Goal: Communication & Community: Answer question/provide support

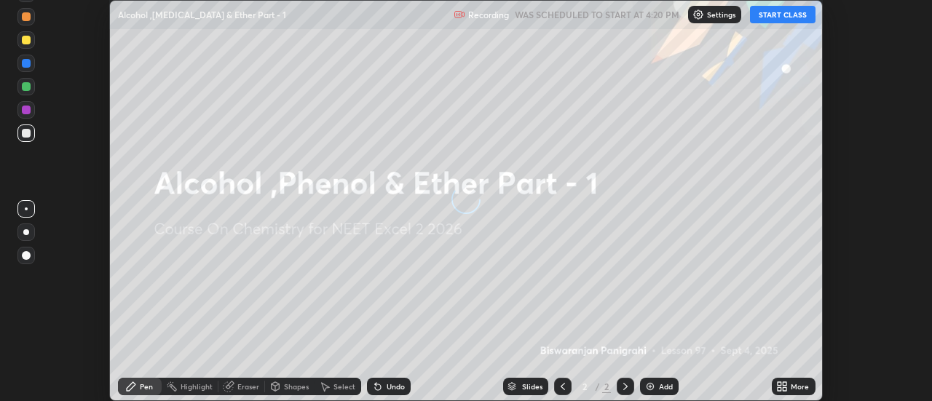
scroll to position [401, 932]
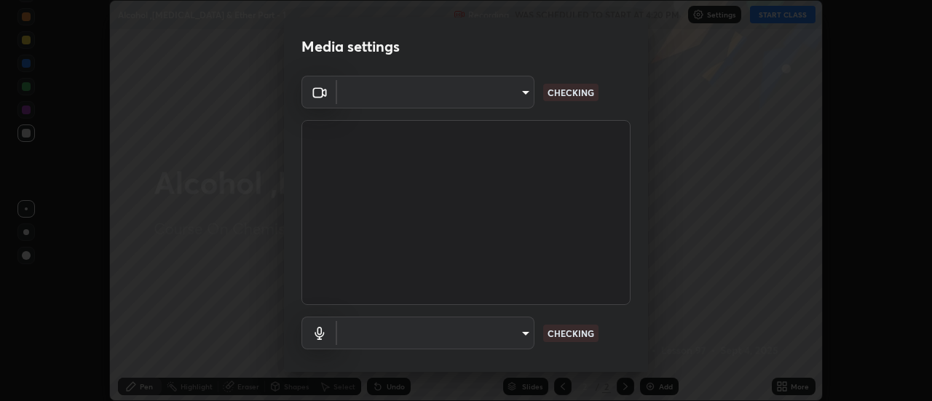
type input "4c72da43d9f8fe59a3f1c51c15ce5ef4700dc23536a29d5760a7834eb8cafeb2"
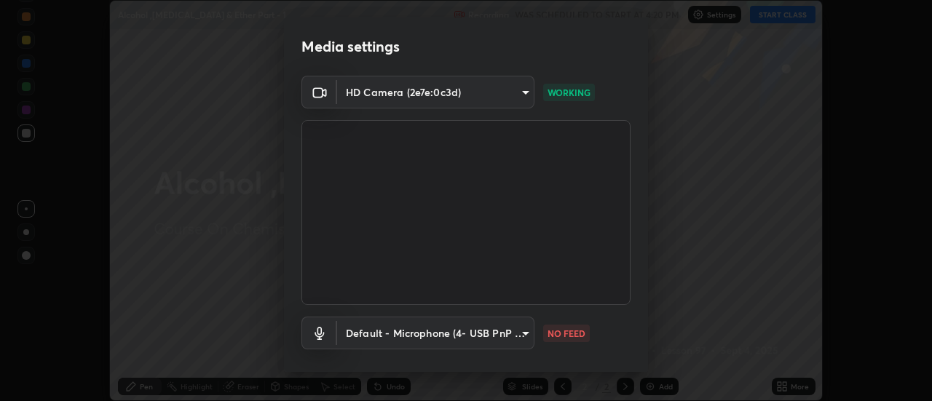
click at [388, 331] on body "Erase all Alcohol ,[MEDICAL_DATA] & Ether Part - 1 Recording WAS SCHEDULED TO S…" at bounding box center [466, 200] width 932 height 401
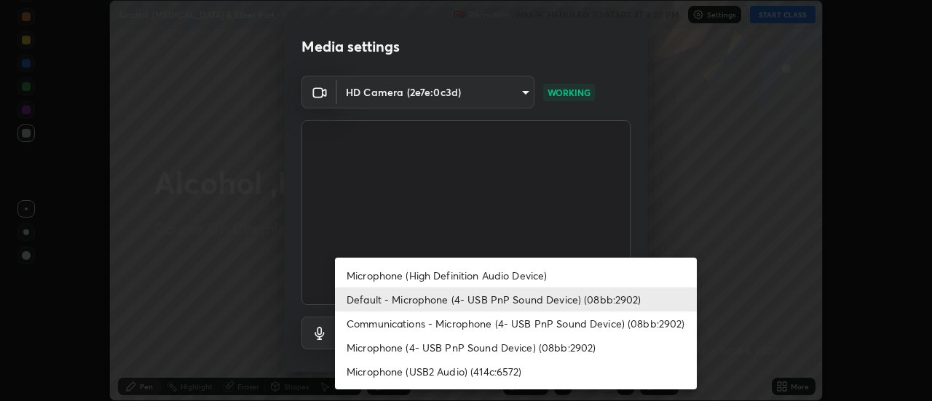
click at [364, 273] on li "Microphone (High Definition Audio Device)" at bounding box center [516, 276] width 362 height 24
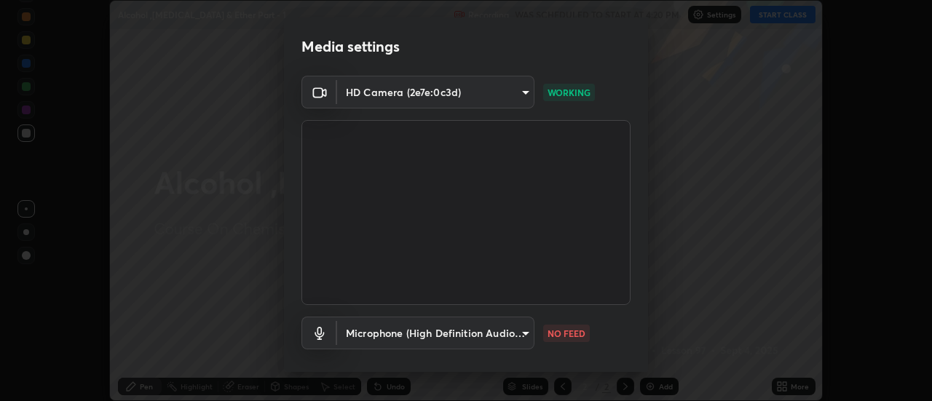
click at [361, 333] on body "Erase all Alcohol ,[MEDICAL_DATA] & Ether Part - 1 Recording WAS SCHEDULED TO S…" at bounding box center [466, 200] width 932 height 401
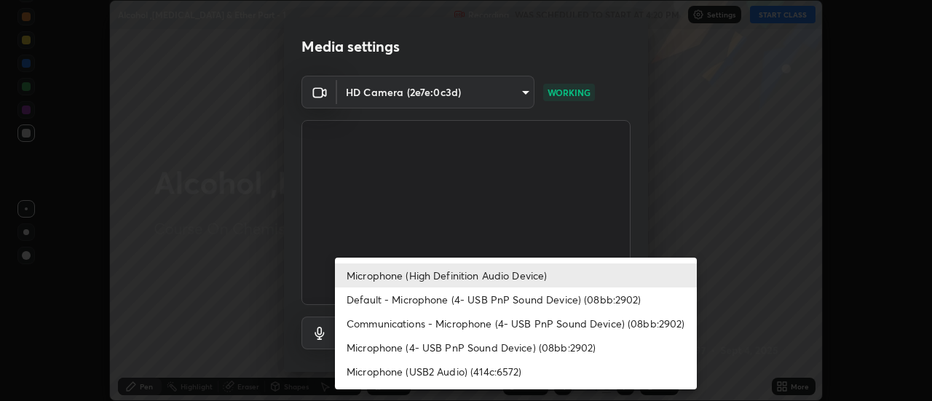
click at [365, 302] on li "Default - Microphone (4- USB PnP Sound Device) (08bb:2902)" at bounding box center [516, 300] width 362 height 24
type input "default"
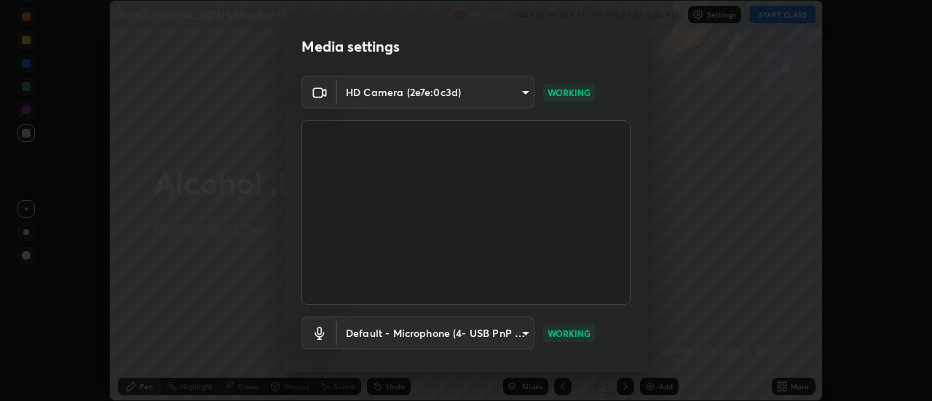
scroll to position [76, 0]
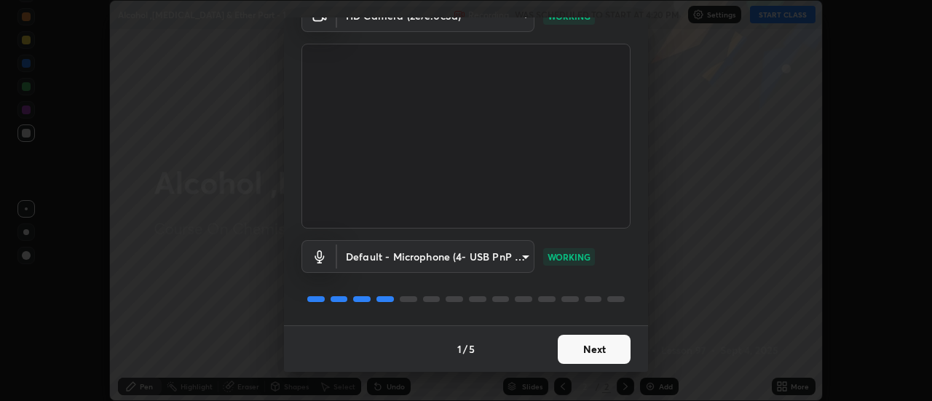
click at [578, 357] on button "Next" at bounding box center [594, 349] width 73 height 29
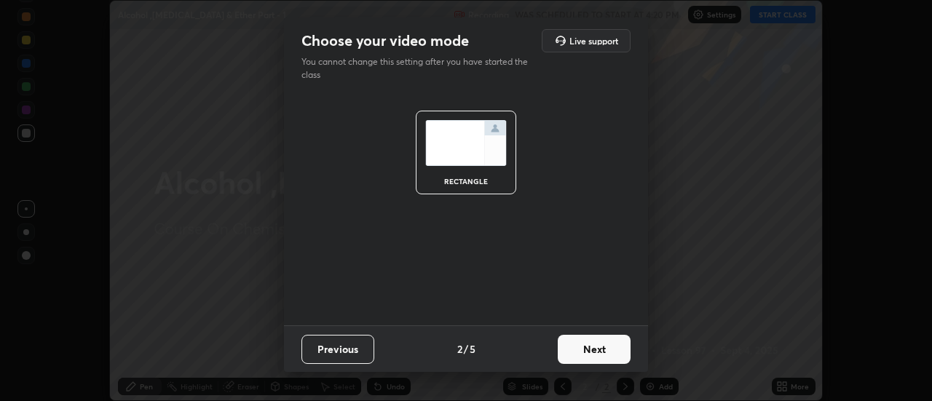
scroll to position [0, 0]
click at [580, 353] on button "Next" at bounding box center [594, 349] width 73 height 29
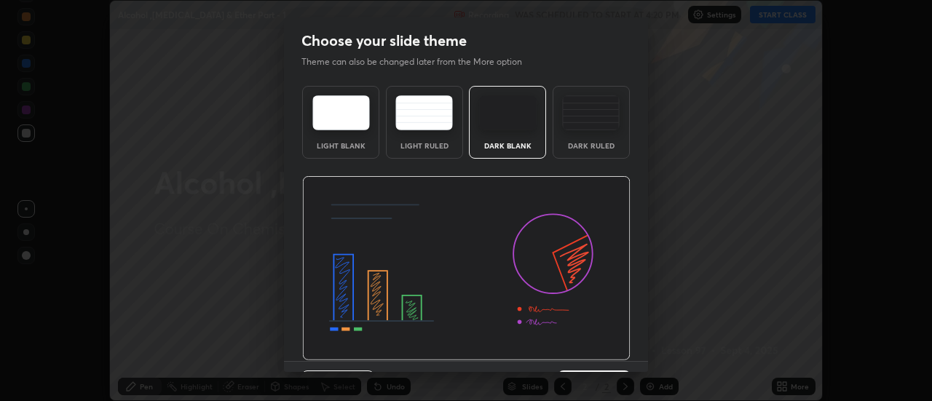
scroll to position [36, 0]
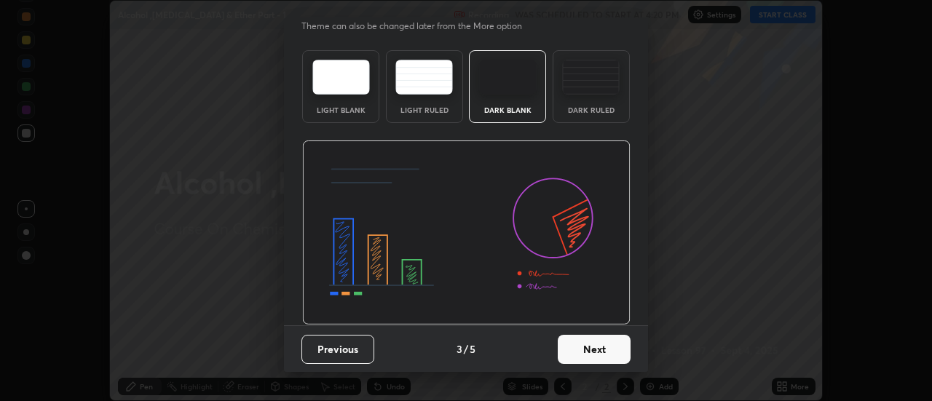
click at [577, 354] on button "Next" at bounding box center [594, 349] width 73 height 29
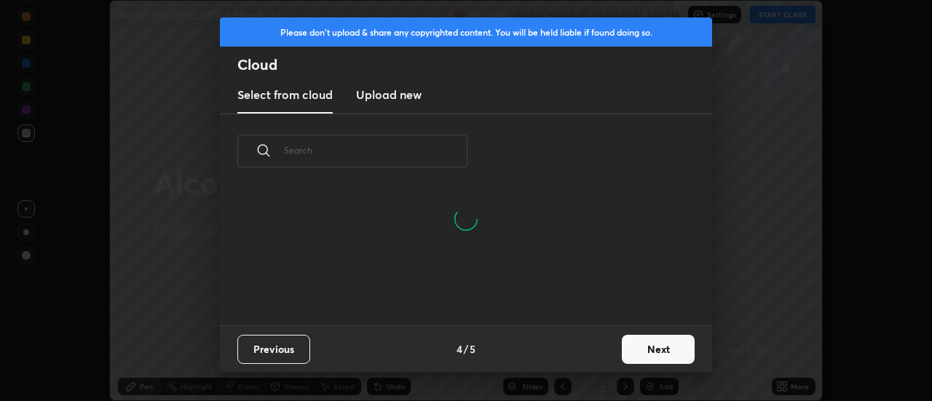
click at [626, 348] on button "Next" at bounding box center [658, 349] width 73 height 29
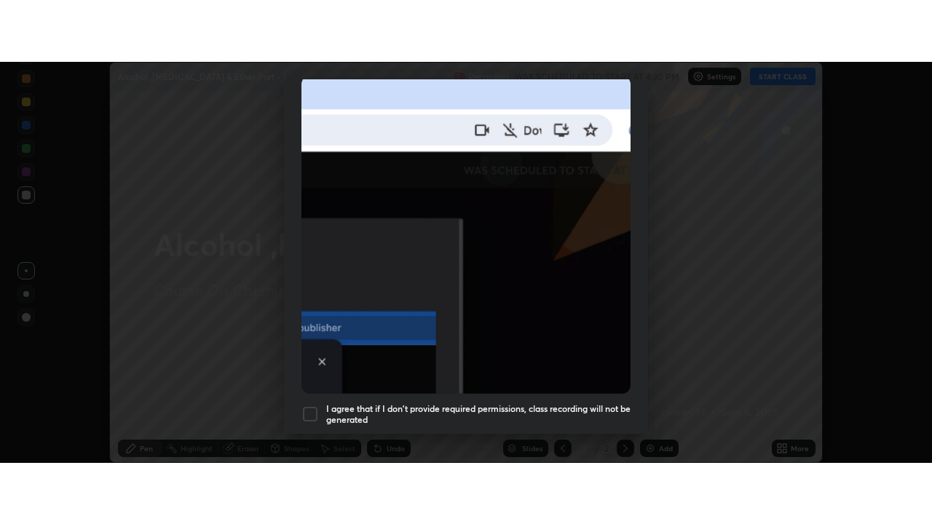
scroll to position [374, 0]
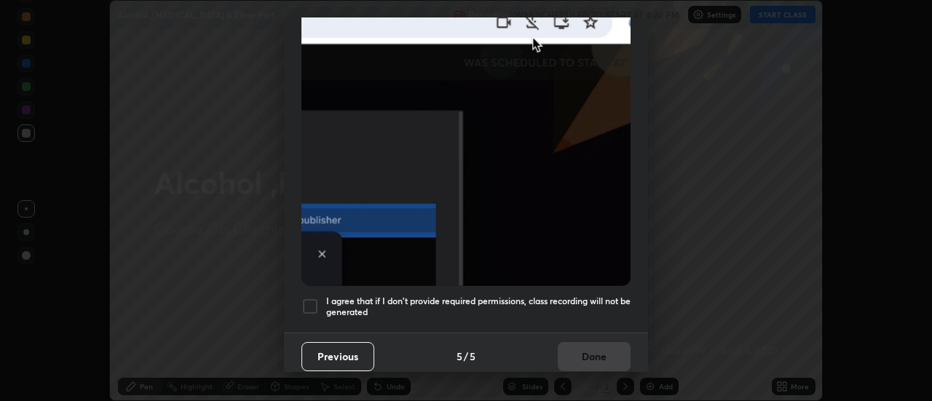
click at [313, 301] on div at bounding box center [310, 306] width 17 height 17
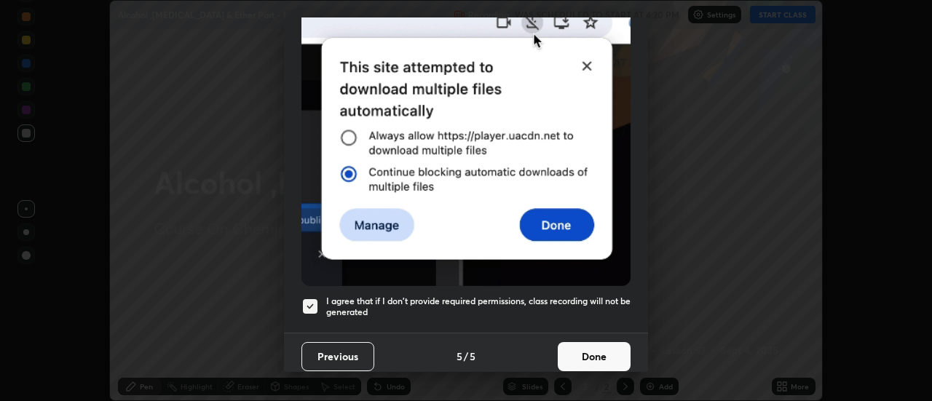
click at [564, 348] on button "Done" at bounding box center [594, 356] width 73 height 29
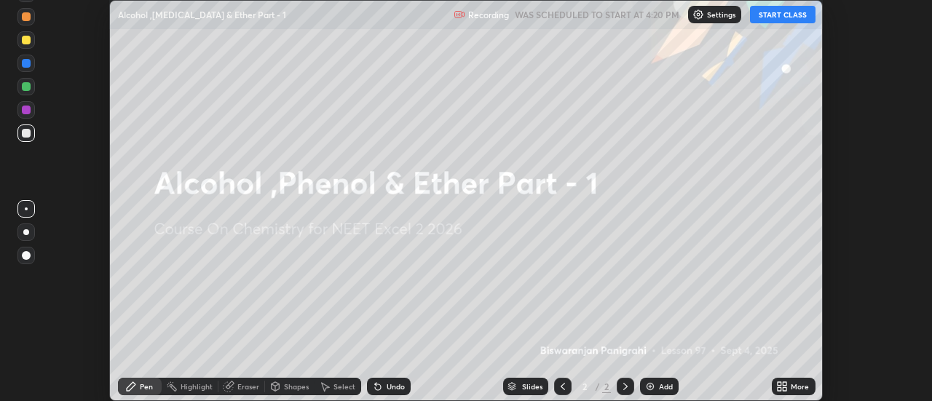
click at [782, 388] on icon at bounding box center [780, 389] width 4 height 4
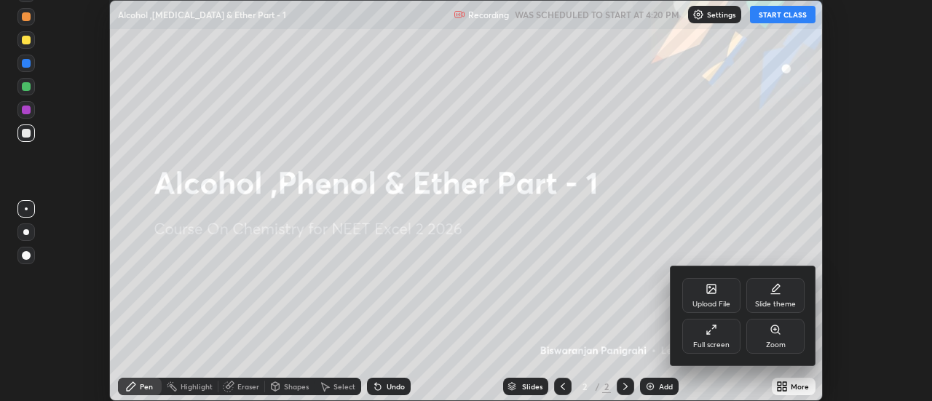
click at [711, 342] on div "Full screen" at bounding box center [711, 345] width 36 height 7
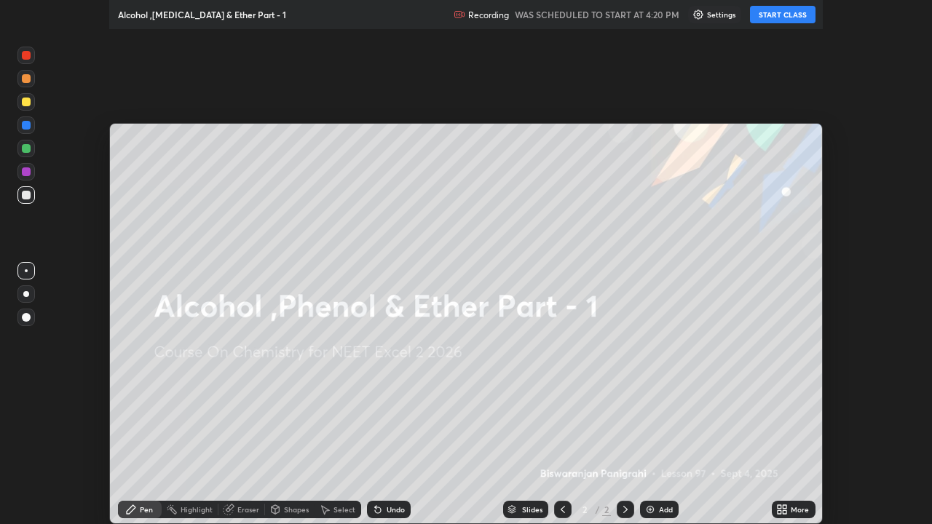
scroll to position [524, 932]
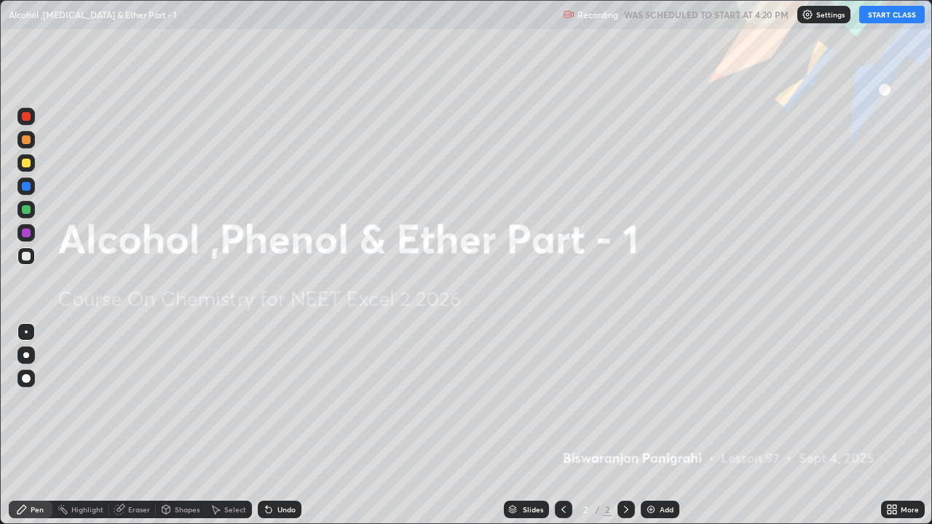
click at [665, 401] on div "Add" at bounding box center [667, 509] width 14 height 7
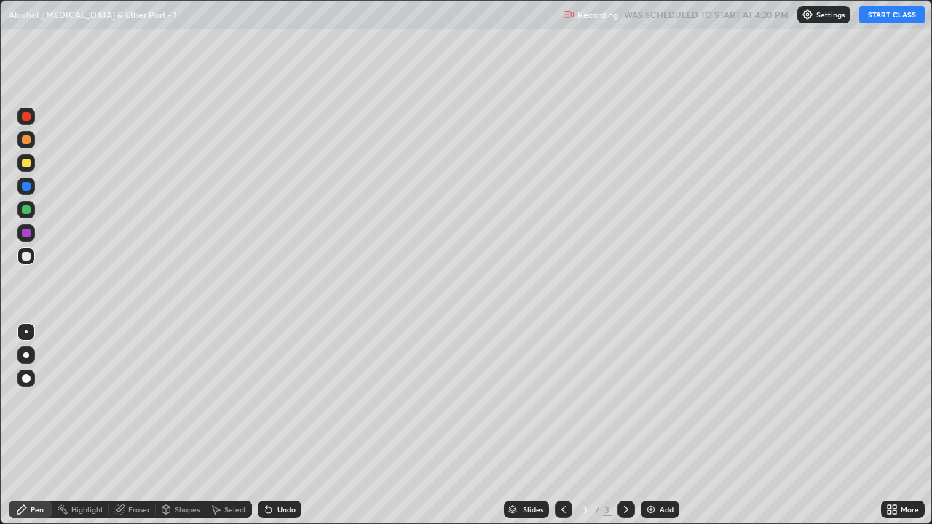
click at [885, 20] on button "START CLASS" at bounding box center [892, 14] width 66 height 17
click at [125, 401] on div "Eraser" at bounding box center [132, 509] width 47 height 17
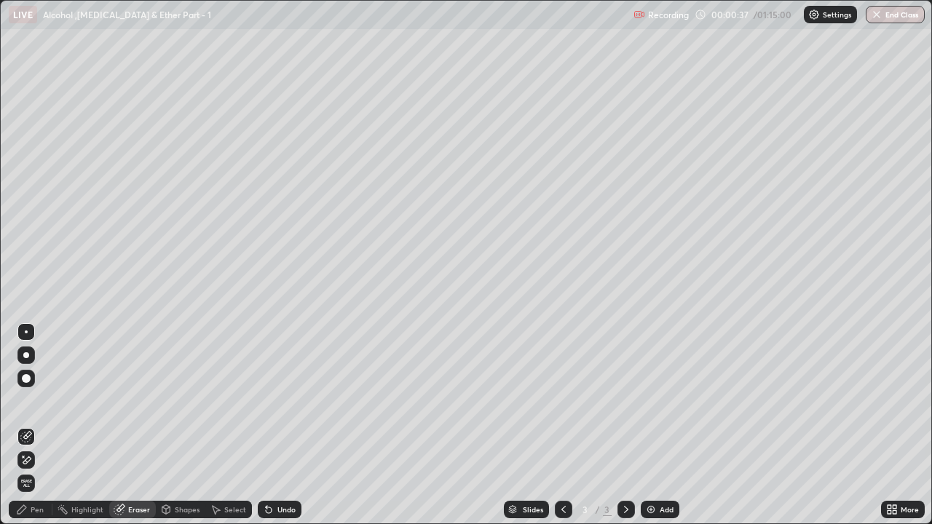
click at [34, 401] on div "Pen" at bounding box center [37, 509] width 13 height 7
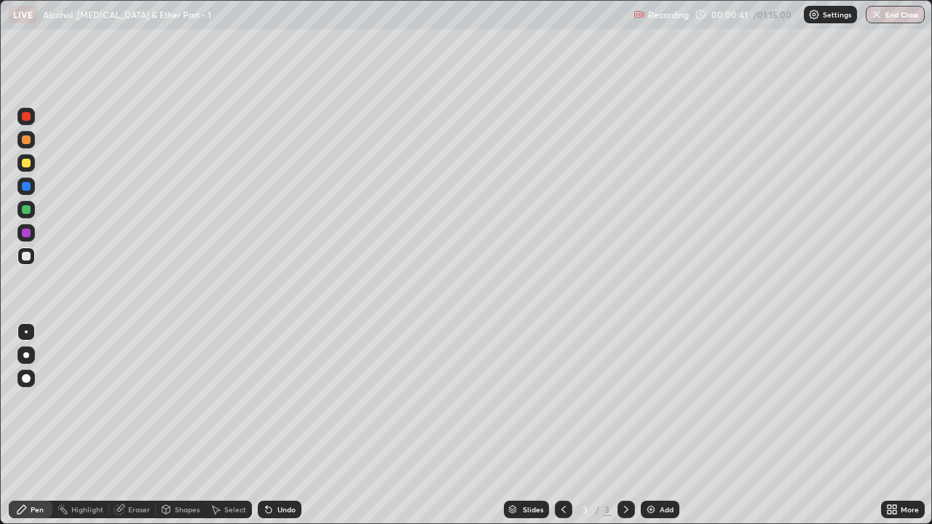
click at [127, 401] on div "Eraser" at bounding box center [132, 509] width 47 height 17
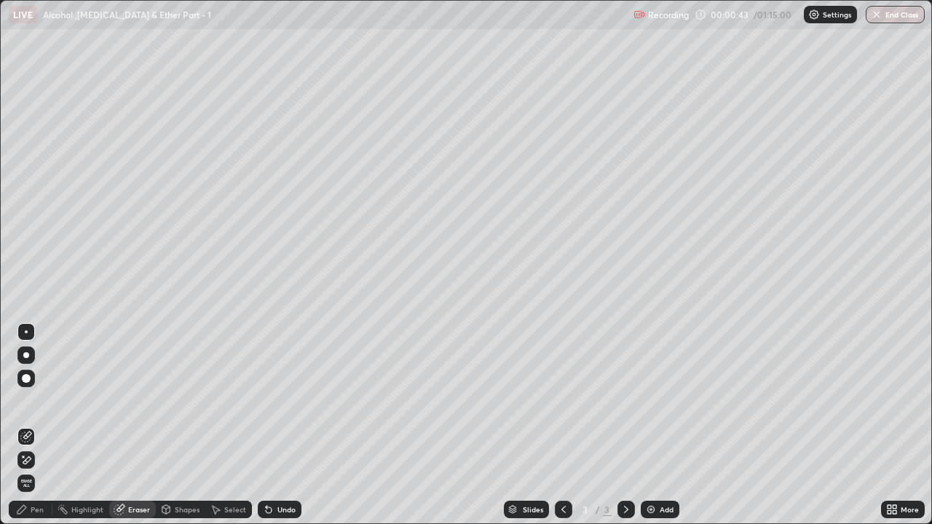
click at [30, 401] on div "Pen" at bounding box center [31, 509] width 44 height 17
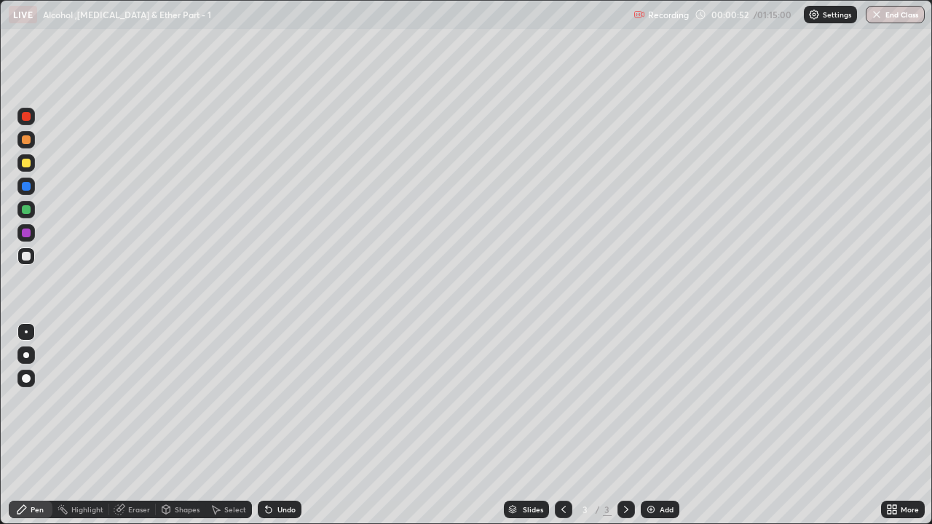
click at [34, 213] on div at bounding box center [25, 209] width 17 height 17
click at [26, 165] on div at bounding box center [26, 163] width 9 height 9
click at [28, 142] on div at bounding box center [26, 139] width 9 height 9
click at [28, 259] on div at bounding box center [26, 256] width 9 height 9
click at [34, 148] on div at bounding box center [25, 139] width 17 height 23
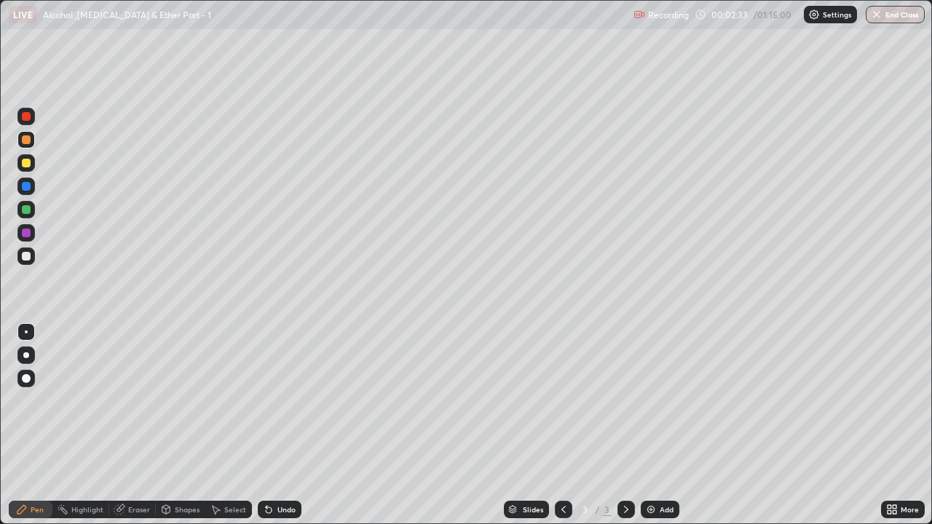
click at [27, 210] on div at bounding box center [26, 209] width 9 height 9
click at [27, 257] on div at bounding box center [26, 256] width 9 height 9
click at [271, 401] on icon at bounding box center [269, 510] width 12 height 12
click at [26, 211] on div at bounding box center [26, 209] width 9 height 9
click at [25, 262] on div at bounding box center [25, 256] width 17 height 17
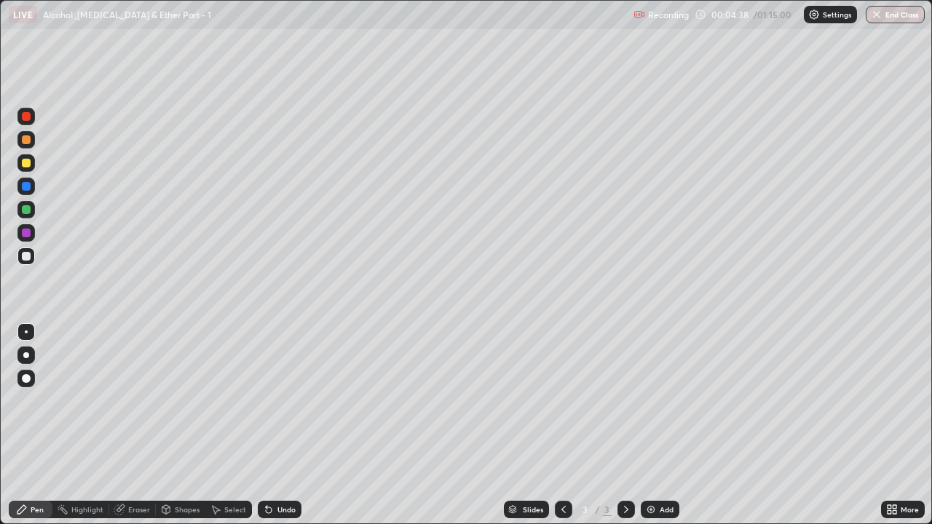
click at [28, 236] on div at bounding box center [26, 233] width 9 height 9
click at [30, 262] on div at bounding box center [25, 256] width 17 height 17
click at [278, 401] on div "Undo" at bounding box center [287, 509] width 18 height 7
click at [282, 401] on div "Undo" at bounding box center [287, 509] width 18 height 7
click at [27, 210] on div at bounding box center [26, 209] width 9 height 9
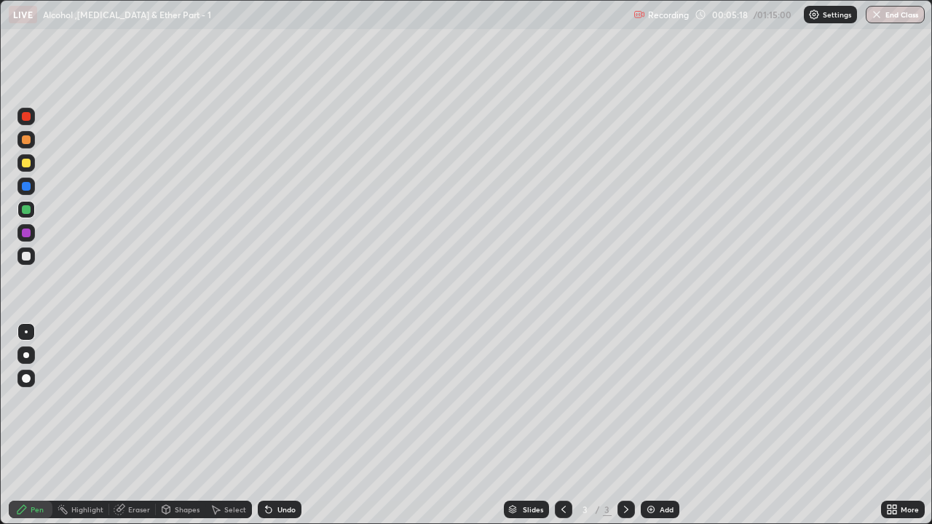
click at [25, 180] on div at bounding box center [25, 186] width 17 height 17
click at [23, 260] on div at bounding box center [26, 256] width 9 height 9
click at [293, 401] on div "Undo" at bounding box center [287, 509] width 18 height 7
click at [284, 401] on div "Undo" at bounding box center [287, 509] width 18 height 7
click at [31, 169] on div at bounding box center [25, 162] width 17 height 17
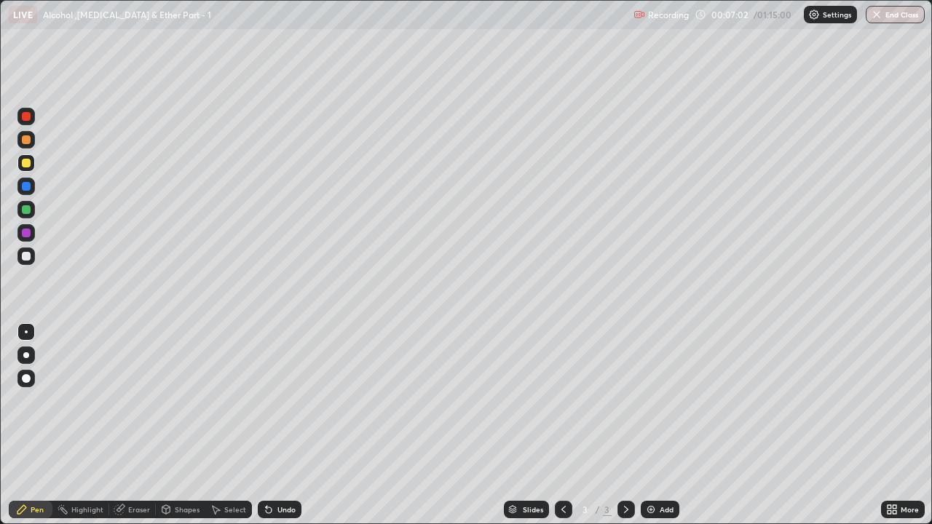
click at [283, 401] on div "Undo" at bounding box center [280, 509] width 44 height 17
click at [282, 401] on div "Undo" at bounding box center [287, 509] width 18 height 7
click at [283, 401] on div "Undo" at bounding box center [287, 509] width 18 height 7
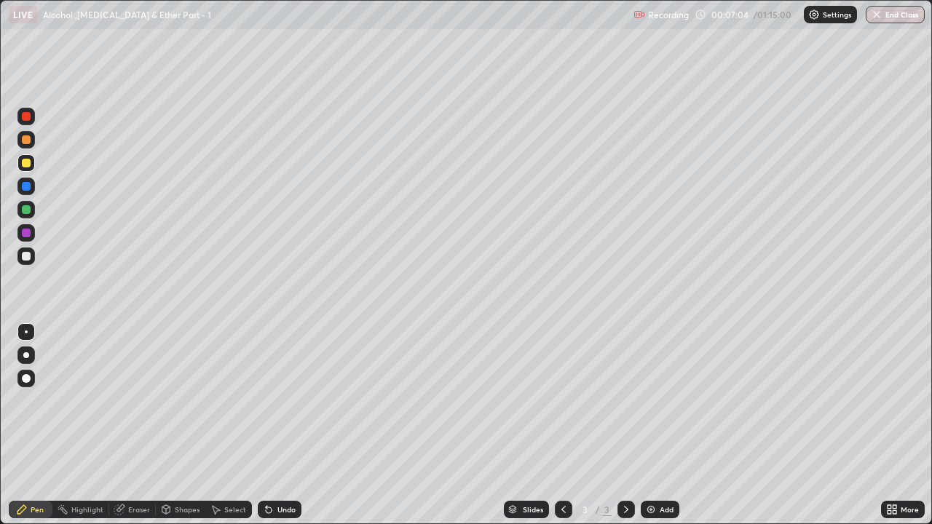
click at [283, 401] on div "Undo" at bounding box center [287, 509] width 18 height 7
click at [34, 259] on div at bounding box center [25, 256] width 17 height 17
click at [136, 401] on div "Eraser" at bounding box center [139, 509] width 22 height 7
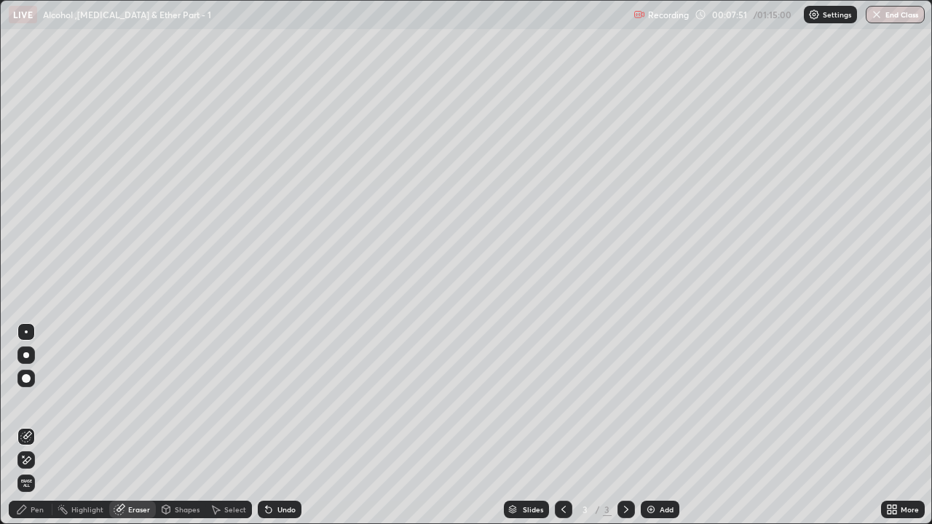
click at [45, 401] on div "Pen" at bounding box center [31, 509] width 44 height 17
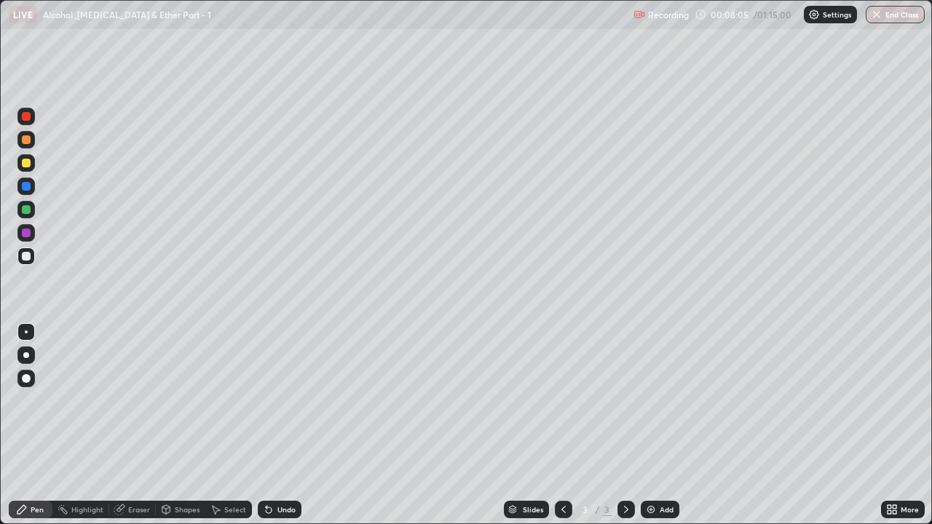
click at [288, 401] on div "Undo" at bounding box center [280, 509] width 44 height 17
click at [30, 168] on div at bounding box center [25, 162] width 17 height 17
click at [280, 401] on div "Undo" at bounding box center [287, 509] width 18 height 7
click at [288, 401] on div "Undo" at bounding box center [287, 509] width 18 height 7
click at [30, 262] on div at bounding box center [25, 256] width 17 height 17
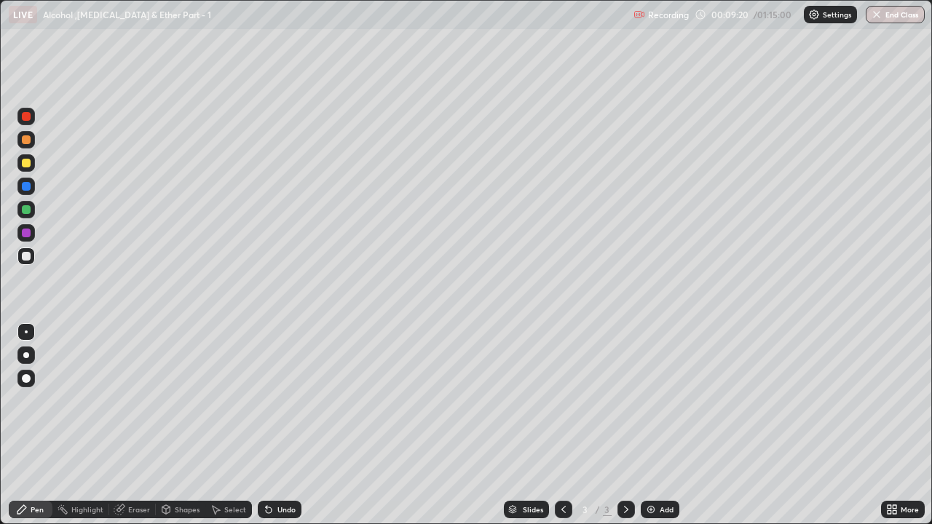
click at [26, 234] on div at bounding box center [26, 233] width 9 height 9
click at [276, 401] on div "Undo" at bounding box center [280, 509] width 44 height 17
click at [27, 163] on div at bounding box center [26, 163] width 9 height 9
click at [141, 401] on div "Eraser" at bounding box center [139, 509] width 22 height 7
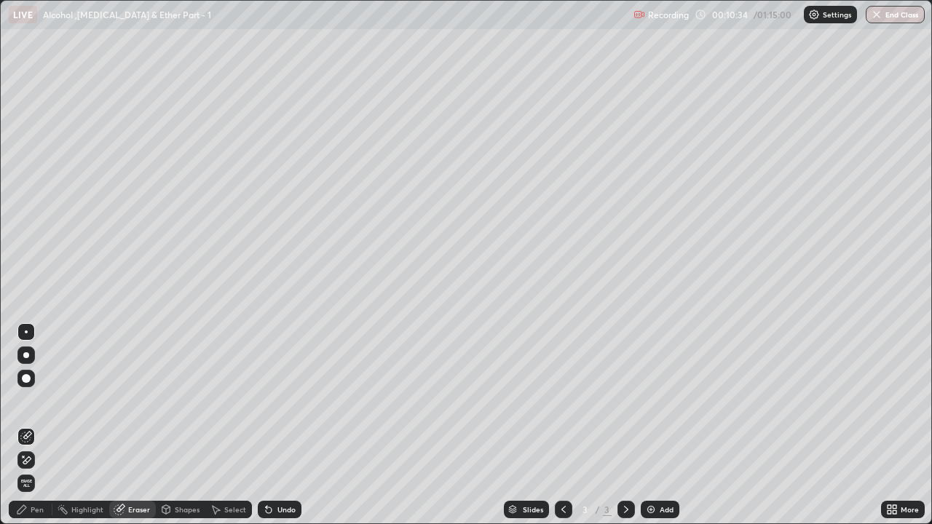
click at [37, 401] on div "Pen" at bounding box center [37, 509] width 13 height 7
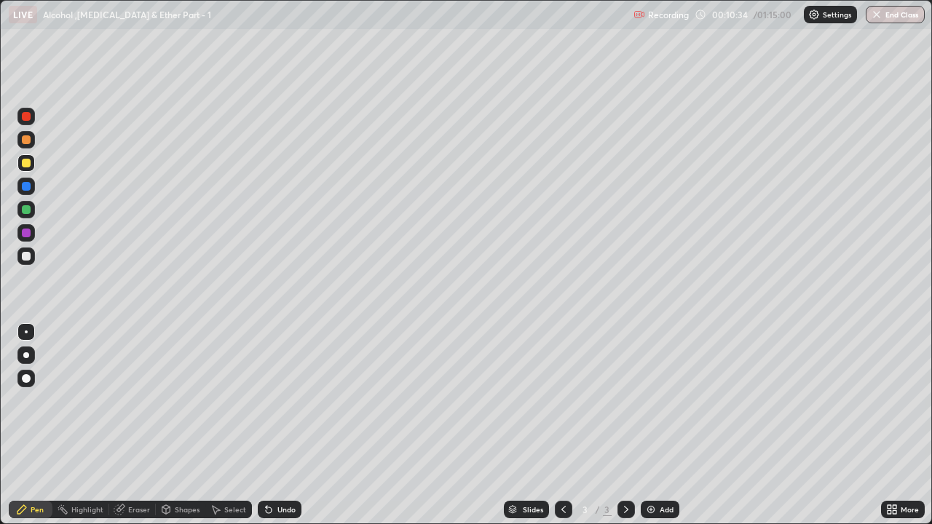
click at [25, 256] on div at bounding box center [26, 256] width 9 height 9
click at [33, 212] on div at bounding box center [25, 209] width 17 height 17
click at [562, 401] on icon at bounding box center [564, 510] width 12 height 12
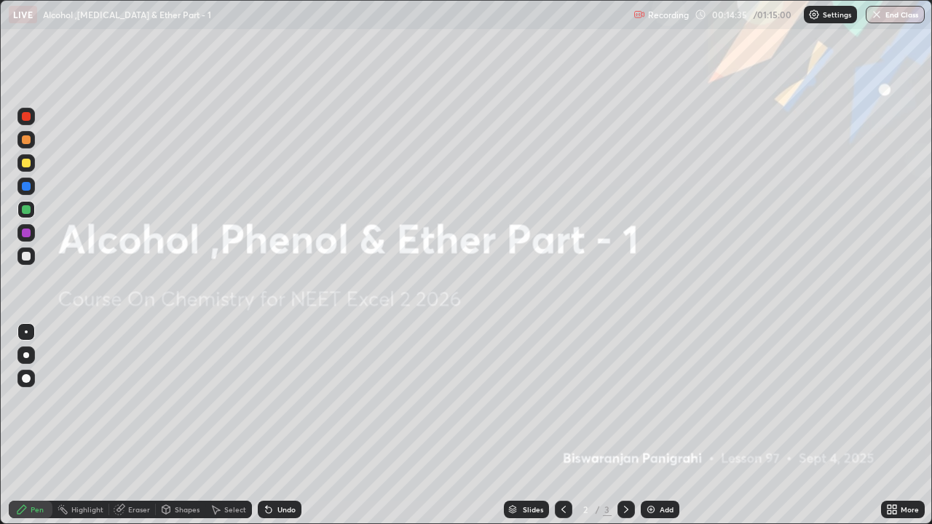
click at [625, 401] on icon at bounding box center [627, 510] width 12 height 12
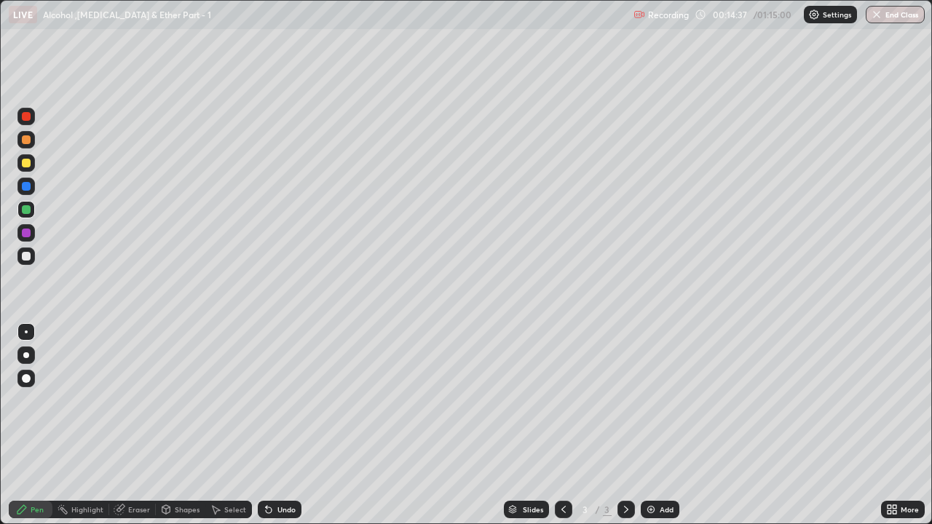
click at [562, 401] on icon at bounding box center [564, 510] width 12 height 12
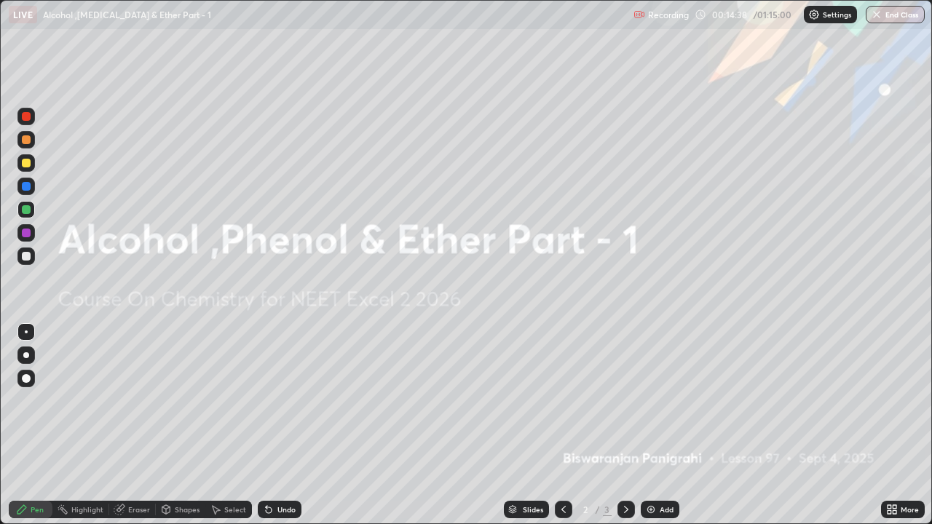
click at [625, 401] on icon at bounding box center [627, 510] width 12 height 12
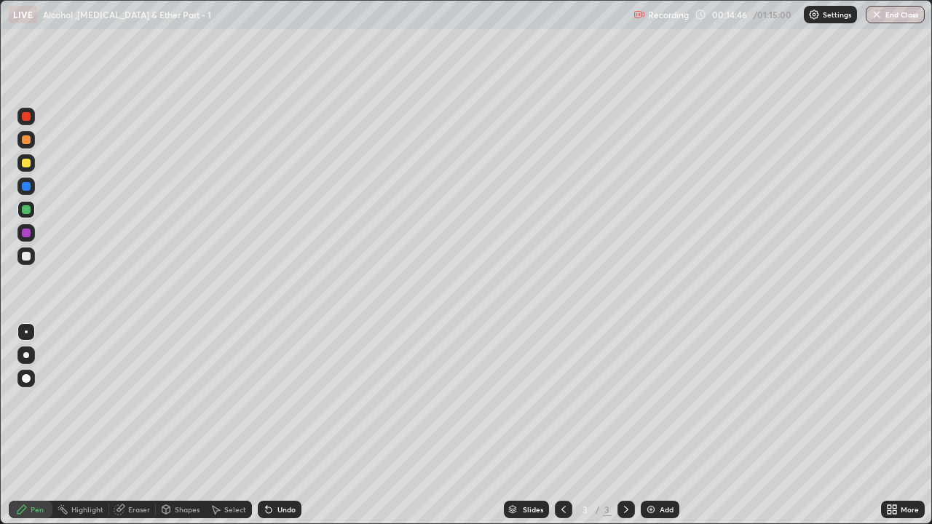
click at [653, 401] on img at bounding box center [651, 510] width 12 height 12
click at [31, 261] on div at bounding box center [25, 256] width 17 height 17
click at [267, 401] on icon at bounding box center [269, 511] width 6 height 6
click at [272, 401] on icon at bounding box center [269, 510] width 12 height 12
click at [28, 212] on div at bounding box center [26, 209] width 9 height 9
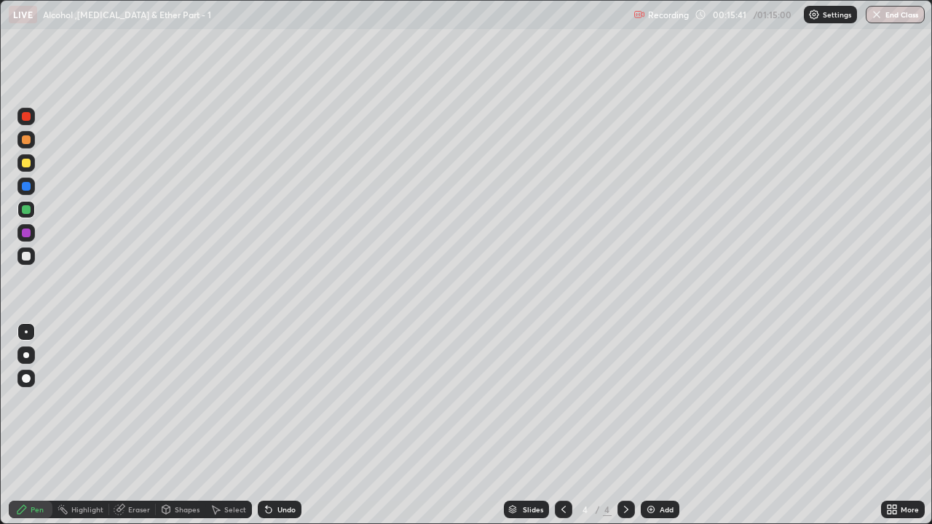
click at [27, 163] on div at bounding box center [26, 163] width 9 height 9
click at [266, 401] on icon at bounding box center [266, 506] width 1 height 1
click at [271, 401] on icon at bounding box center [269, 510] width 12 height 12
click at [274, 401] on div "Undo" at bounding box center [280, 509] width 44 height 17
click at [275, 401] on div "Undo" at bounding box center [280, 509] width 44 height 17
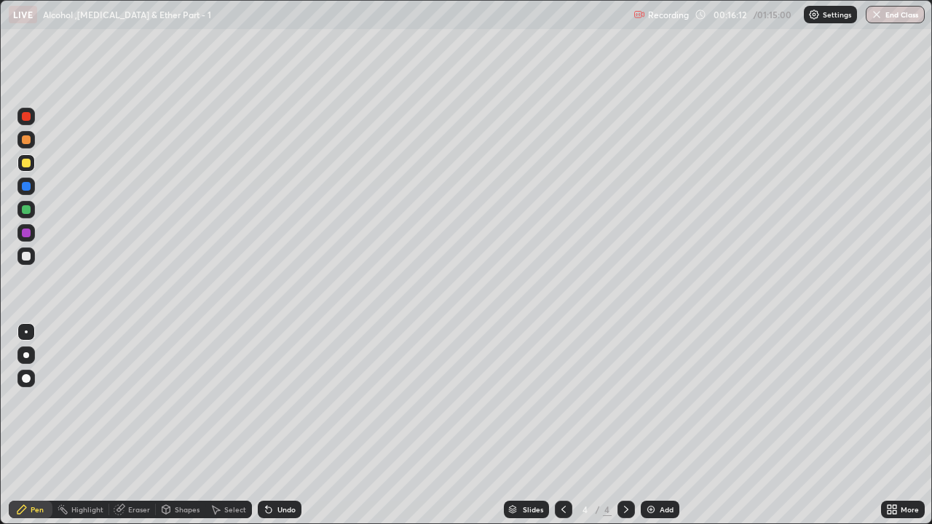
click at [28, 259] on div at bounding box center [26, 256] width 9 height 9
click at [28, 236] on div at bounding box center [26, 233] width 9 height 9
click at [28, 213] on div at bounding box center [26, 209] width 9 height 9
click at [267, 401] on icon at bounding box center [269, 511] width 6 height 6
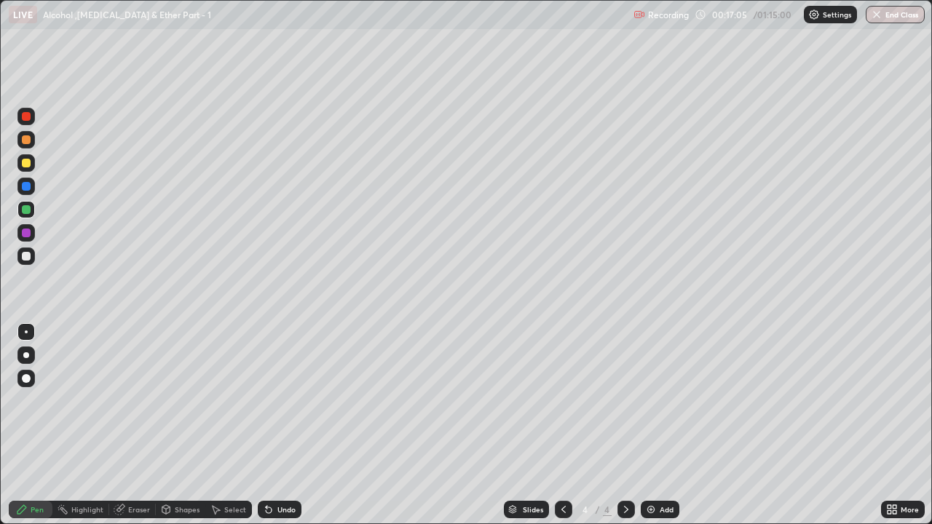
click at [267, 401] on icon at bounding box center [269, 511] width 6 height 6
click at [270, 401] on icon at bounding box center [269, 511] width 6 height 6
click at [272, 401] on icon at bounding box center [269, 510] width 12 height 12
click at [267, 401] on icon at bounding box center [269, 511] width 6 height 6
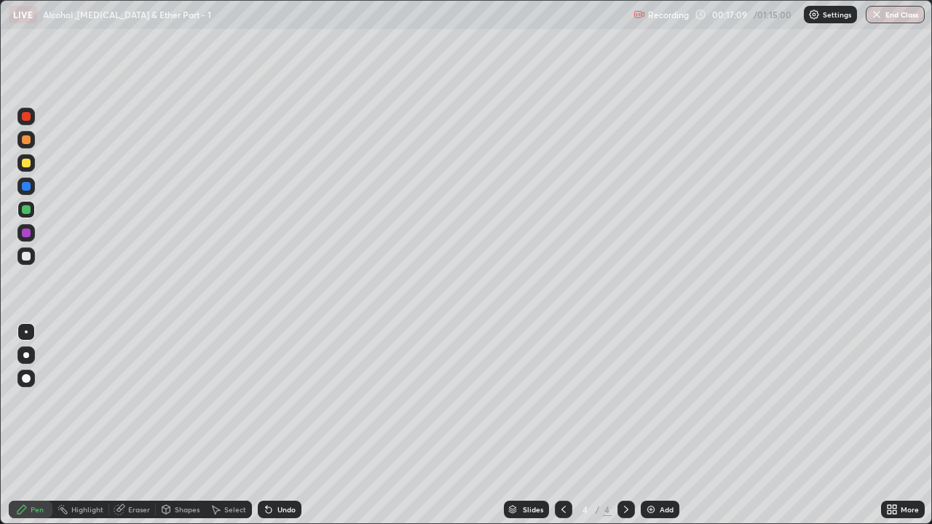
click at [29, 163] on div at bounding box center [26, 163] width 9 height 9
click at [28, 259] on div at bounding box center [26, 256] width 9 height 9
click at [25, 259] on div at bounding box center [26, 256] width 9 height 9
click at [28, 167] on div at bounding box center [26, 163] width 9 height 9
click at [28, 146] on div at bounding box center [25, 139] width 17 height 17
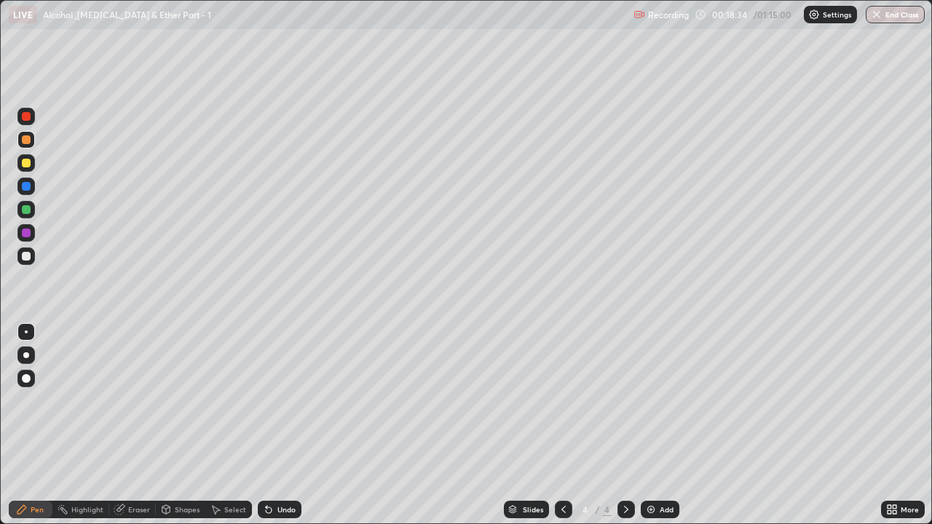
click at [281, 401] on div "Undo" at bounding box center [287, 509] width 18 height 7
click at [283, 401] on div "Undo" at bounding box center [287, 509] width 18 height 7
click at [25, 259] on div at bounding box center [26, 256] width 9 height 9
click at [140, 401] on div "Eraser" at bounding box center [139, 509] width 22 height 7
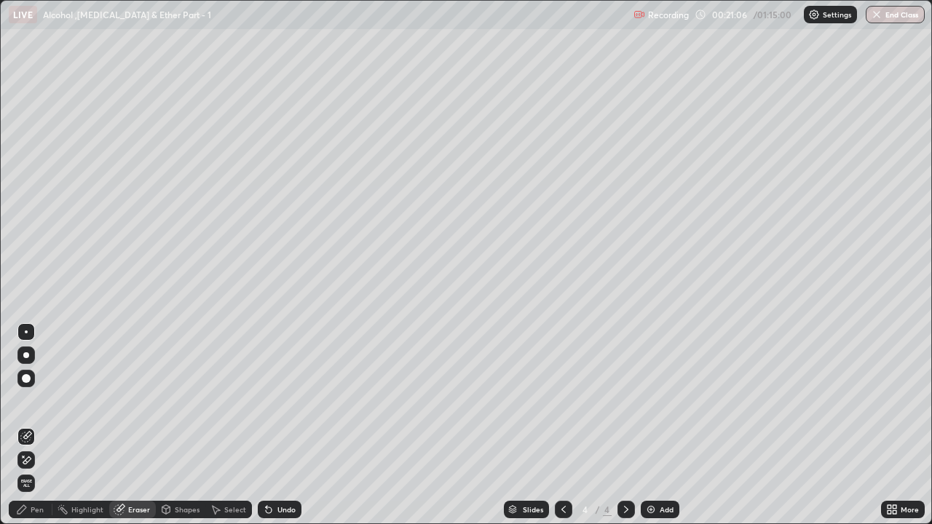
click at [43, 401] on div "Pen" at bounding box center [37, 509] width 13 height 7
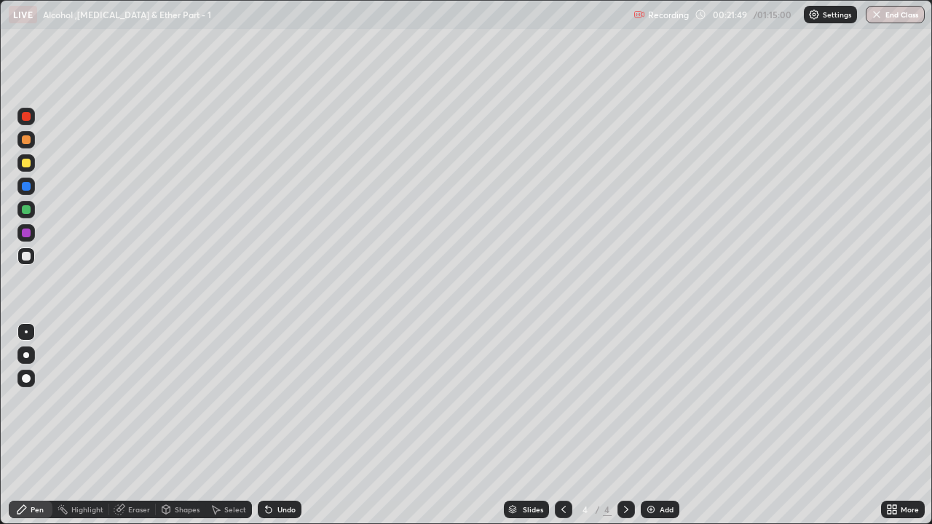
click at [281, 401] on div "Undo" at bounding box center [287, 509] width 18 height 7
click at [28, 210] on div at bounding box center [26, 209] width 9 height 9
click at [25, 253] on div at bounding box center [26, 256] width 9 height 9
click at [280, 401] on div "Undo" at bounding box center [287, 509] width 18 height 7
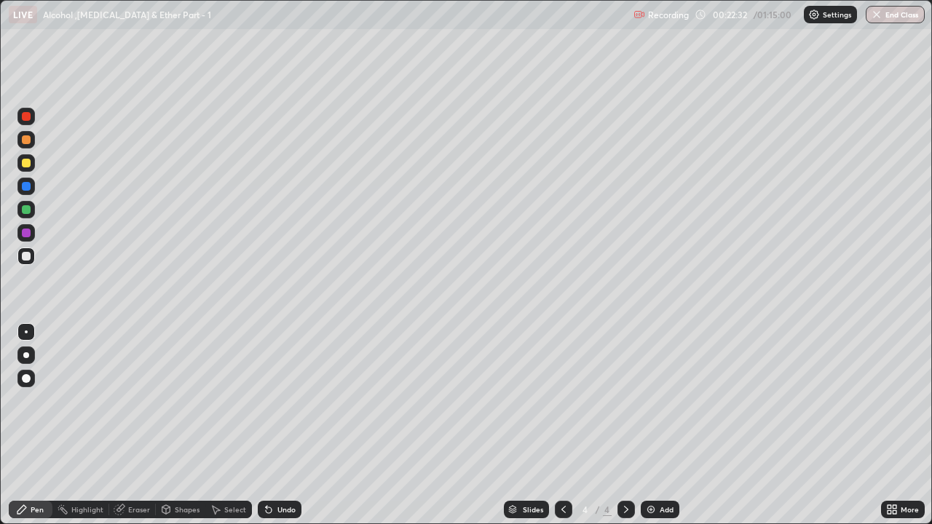
click at [286, 401] on div "Undo" at bounding box center [280, 509] width 44 height 17
click at [26, 157] on div at bounding box center [25, 162] width 17 height 17
click at [22, 139] on div at bounding box center [26, 139] width 9 height 9
click at [31, 165] on div at bounding box center [25, 162] width 17 height 17
click at [273, 401] on div "Undo" at bounding box center [280, 509] width 44 height 17
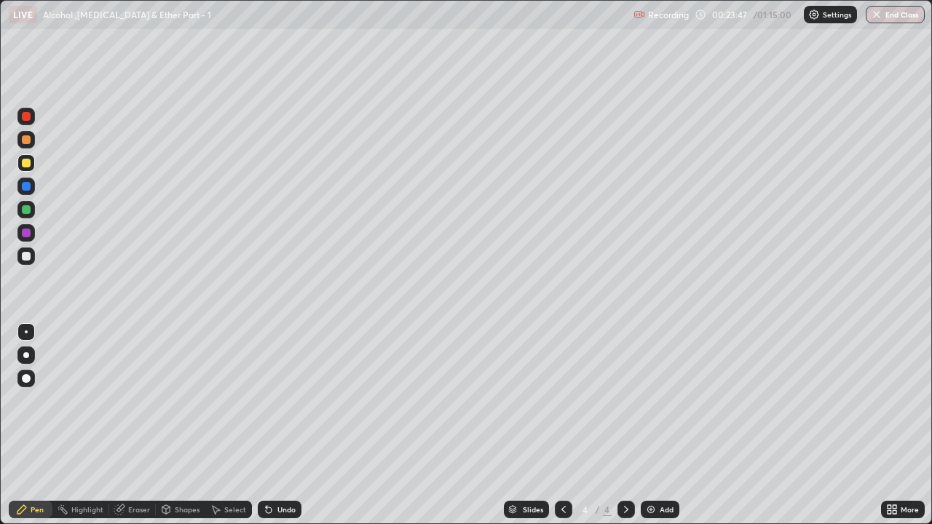
click at [279, 401] on div "Undo" at bounding box center [287, 509] width 18 height 7
click at [290, 401] on div "Undo" at bounding box center [287, 509] width 18 height 7
click at [287, 401] on div "Undo" at bounding box center [287, 509] width 18 height 7
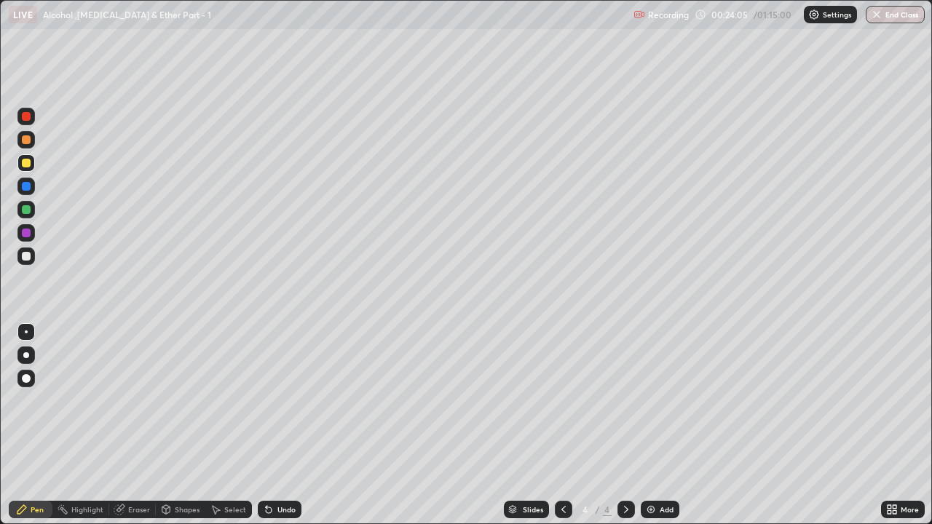
click at [287, 401] on div "Undo" at bounding box center [287, 509] width 18 height 7
click at [291, 401] on div "Undo" at bounding box center [287, 509] width 18 height 7
click at [293, 401] on div "Undo" at bounding box center [287, 509] width 18 height 7
click at [292, 401] on div "Undo" at bounding box center [287, 509] width 18 height 7
click at [34, 256] on div at bounding box center [25, 256] width 17 height 17
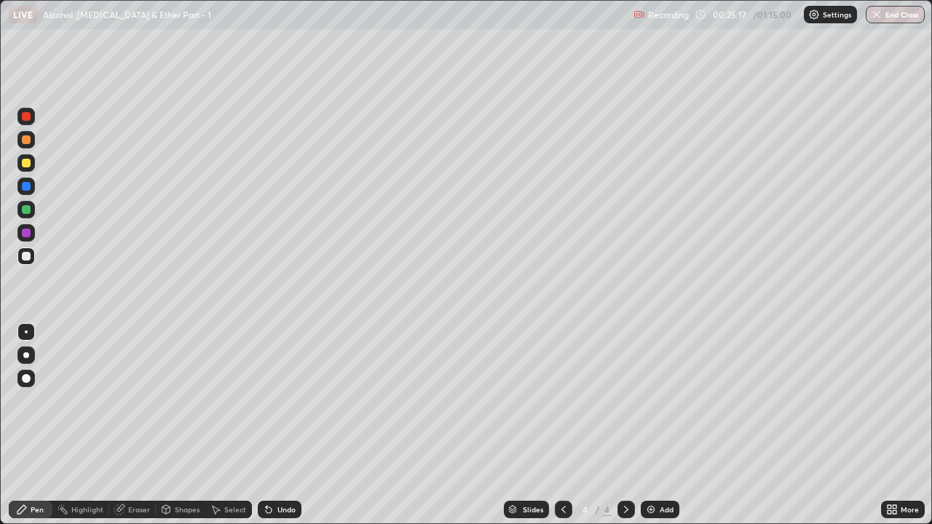
click at [25, 166] on div at bounding box center [26, 163] width 9 height 9
click at [650, 401] on img at bounding box center [651, 510] width 12 height 12
click at [28, 259] on div at bounding box center [26, 256] width 9 height 9
click at [268, 401] on icon at bounding box center [269, 511] width 6 height 6
click at [269, 401] on icon at bounding box center [269, 511] width 6 height 6
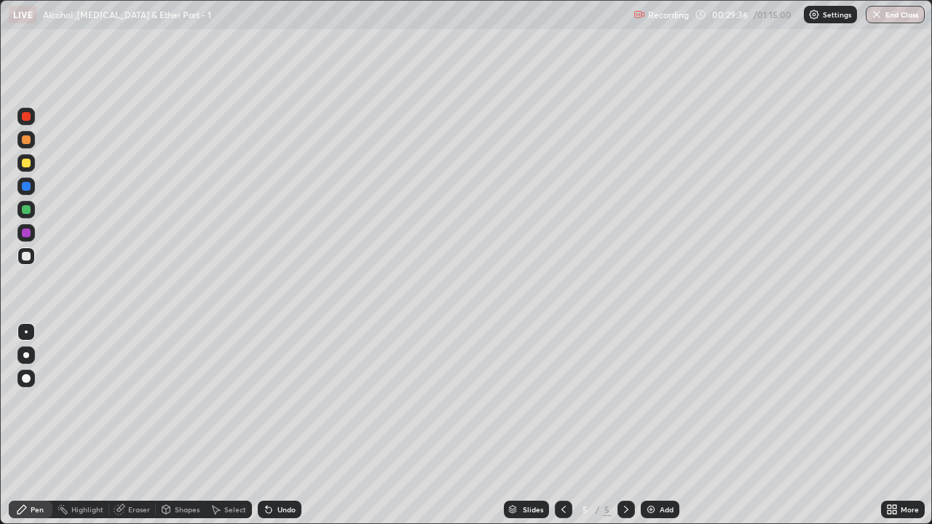
click at [33, 165] on div at bounding box center [25, 162] width 17 height 17
click at [269, 401] on icon at bounding box center [269, 511] width 6 height 6
click at [268, 401] on icon at bounding box center [269, 511] width 6 height 6
click at [266, 401] on icon at bounding box center [266, 506] width 1 height 1
click at [267, 401] on icon at bounding box center [269, 511] width 6 height 6
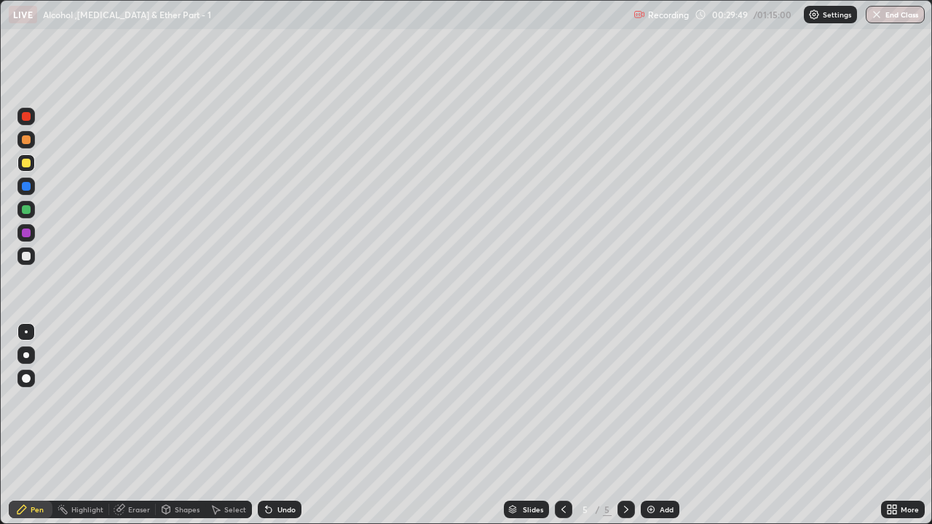
click at [268, 401] on icon at bounding box center [269, 510] width 12 height 12
click at [269, 401] on icon at bounding box center [269, 511] width 6 height 6
click at [27, 257] on div at bounding box center [26, 256] width 9 height 9
click at [25, 208] on div at bounding box center [26, 209] width 9 height 9
click at [29, 260] on div at bounding box center [26, 256] width 9 height 9
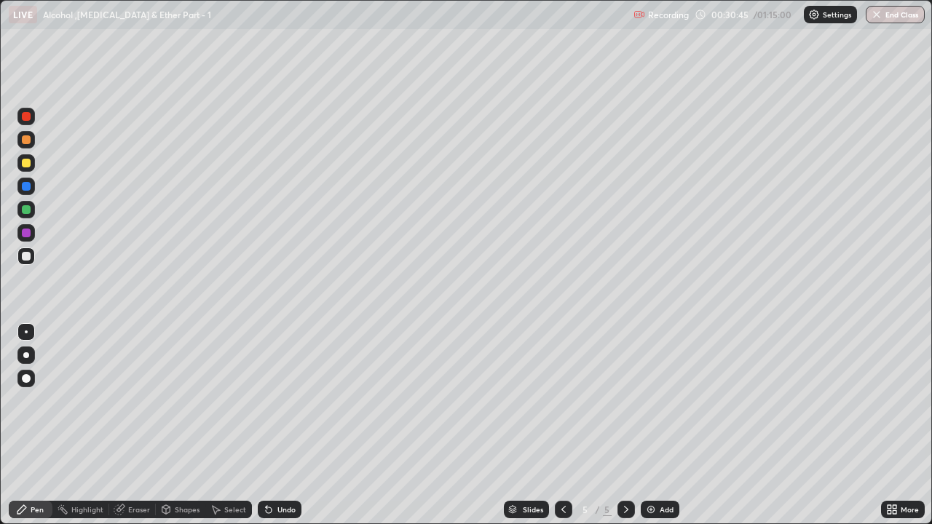
click at [135, 401] on div "Eraser" at bounding box center [132, 509] width 47 height 29
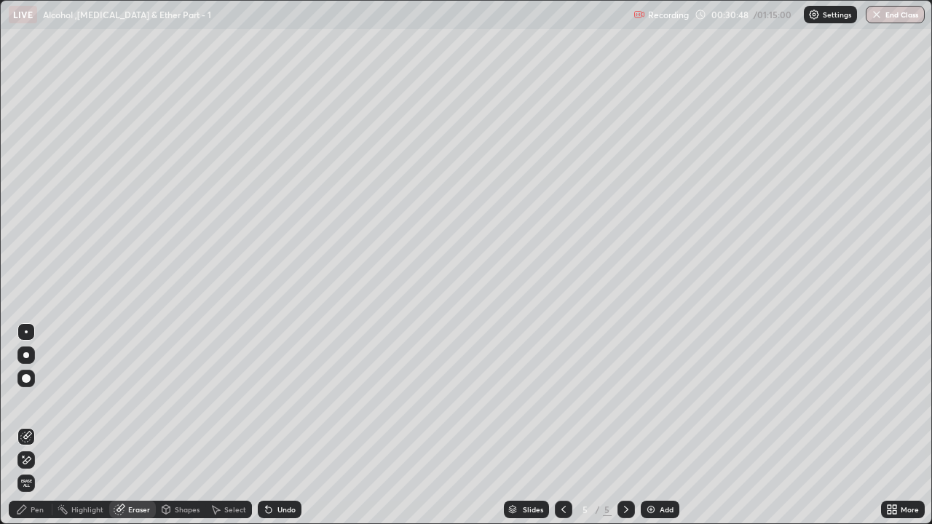
click at [33, 401] on div "Pen" at bounding box center [37, 509] width 13 height 7
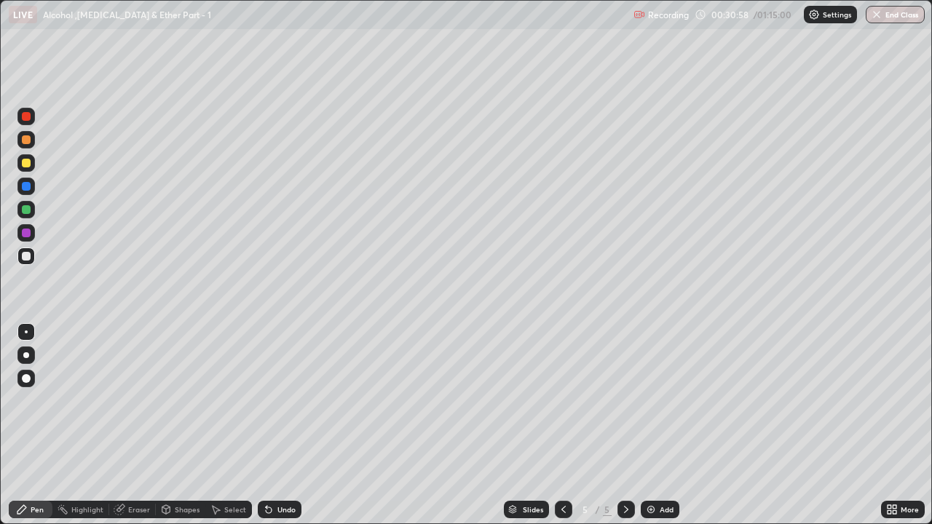
click at [241, 401] on div "Select" at bounding box center [228, 509] width 47 height 29
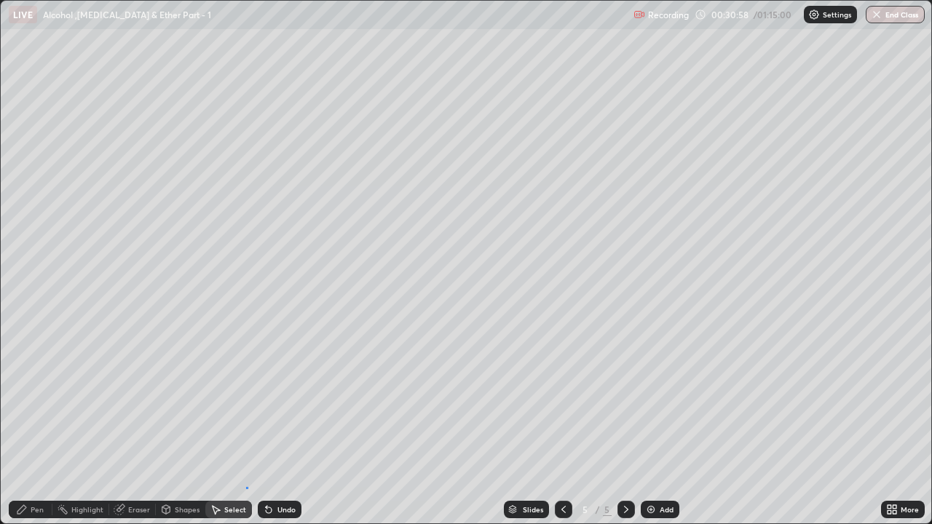
click at [246, 401] on div "0 ° Undo Copy Duplicate Duplicate to new slide Delete" at bounding box center [466, 262] width 931 height 523
click at [132, 401] on div "Eraser" at bounding box center [139, 509] width 22 height 7
click at [37, 401] on div "Pen" at bounding box center [37, 509] width 13 height 7
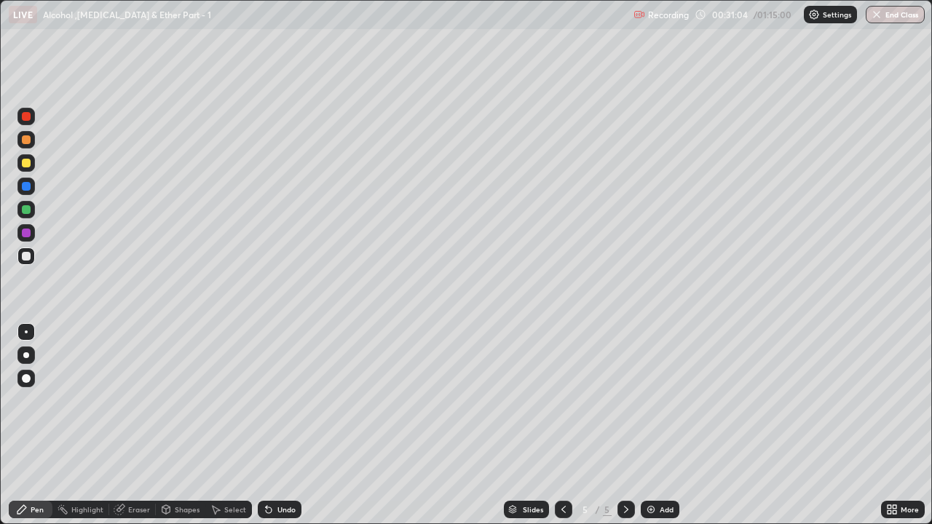
click at [31, 164] on div at bounding box center [25, 162] width 17 height 17
click at [26, 259] on div at bounding box center [26, 256] width 9 height 9
click at [272, 401] on icon at bounding box center [269, 510] width 12 height 12
click at [31, 168] on div at bounding box center [25, 162] width 17 height 17
click at [29, 135] on div at bounding box center [26, 139] width 9 height 9
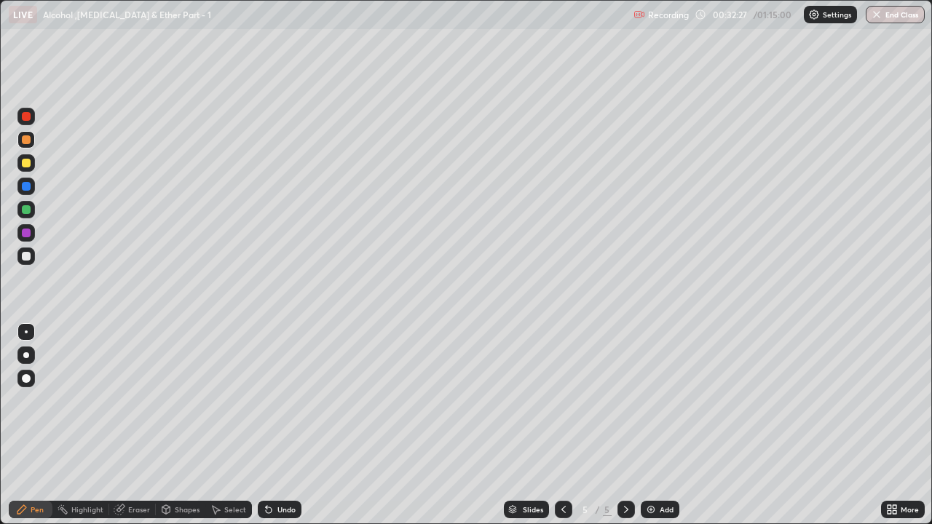
click at [31, 167] on div at bounding box center [25, 162] width 17 height 17
click at [25, 253] on div at bounding box center [26, 256] width 9 height 9
click at [27, 210] on div at bounding box center [26, 209] width 9 height 9
click at [290, 401] on div "Undo" at bounding box center [287, 509] width 18 height 7
click at [30, 256] on div at bounding box center [26, 256] width 9 height 9
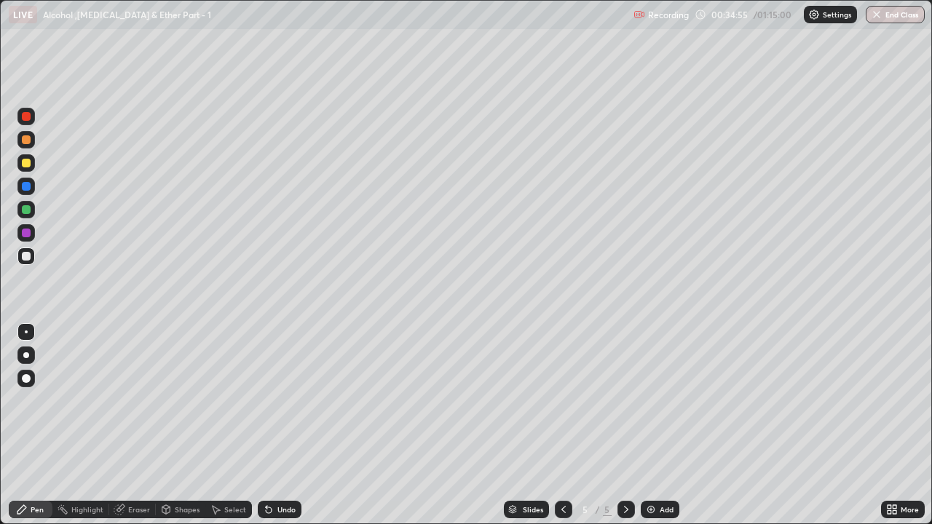
click at [30, 166] on div at bounding box center [26, 163] width 9 height 9
click at [284, 401] on div "Undo" at bounding box center [287, 509] width 18 height 7
click at [281, 401] on div "Undo" at bounding box center [287, 509] width 18 height 7
click at [279, 401] on div "Undo" at bounding box center [287, 509] width 18 height 7
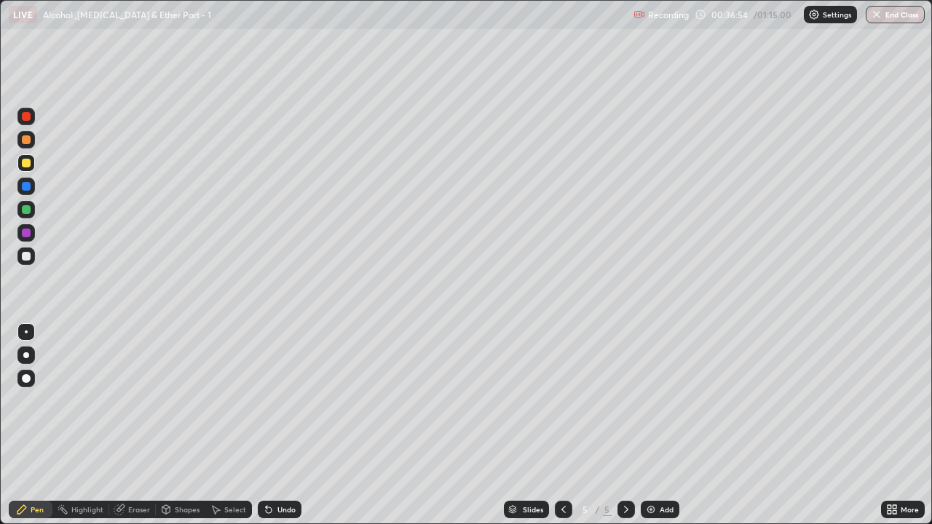
click at [289, 401] on div "Undo" at bounding box center [287, 509] width 18 height 7
click at [286, 401] on div "Undo" at bounding box center [287, 509] width 18 height 7
click at [291, 401] on div "Undo" at bounding box center [287, 509] width 18 height 7
click at [731, 401] on div "Slides 5 / 5 Add" at bounding box center [592, 509] width 580 height 29
click at [728, 401] on div "Slides 5 / 5 Add" at bounding box center [592, 509] width 580 height 29
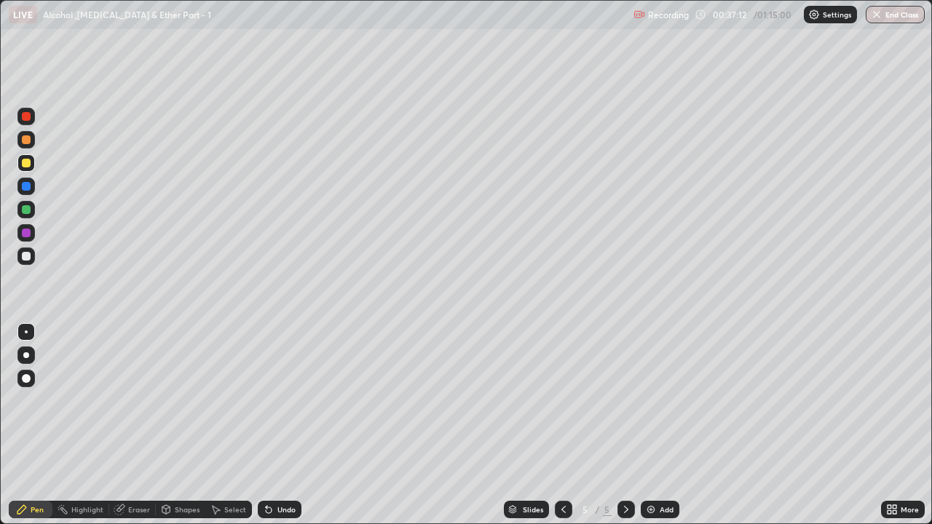
click at [288, 401] on div "Undo" at bounding box center [280, 509] width 44 height 17
click at [759, 401] on div "Slides 5 / 5 Add" at bounding box center [592, 509] width 580 height 29
click at [28, 256] on div at bounding box center [26, 256] width 9 height 9
click at [657, 401] on div "Add" at bounding box center [660, 509] width 39 height 17
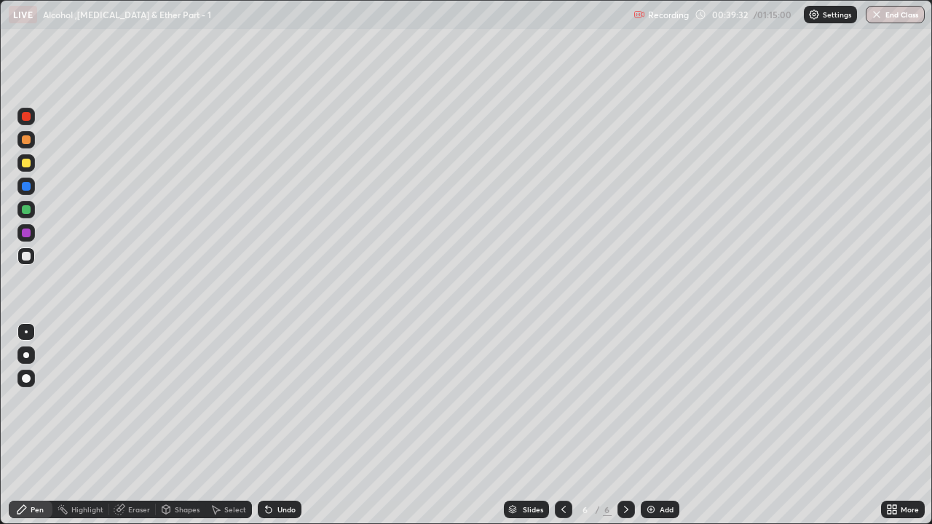
click at [273, 401] on div "Undo" at bounding box center [280, 509] width 44 height 17
click at [275, 401] on div "Undo" at bounding box center [280, 509] width 44 height 17
click at [278, 401] on div "Undo" at bounding box center [287, 509] width 18 height 7
click at [271, 401] on icon at bounding box center [269, 510] width 12 height 12
click at [272, 401] on div "Undo" at bounding box center [280, 509] width 44 height 17
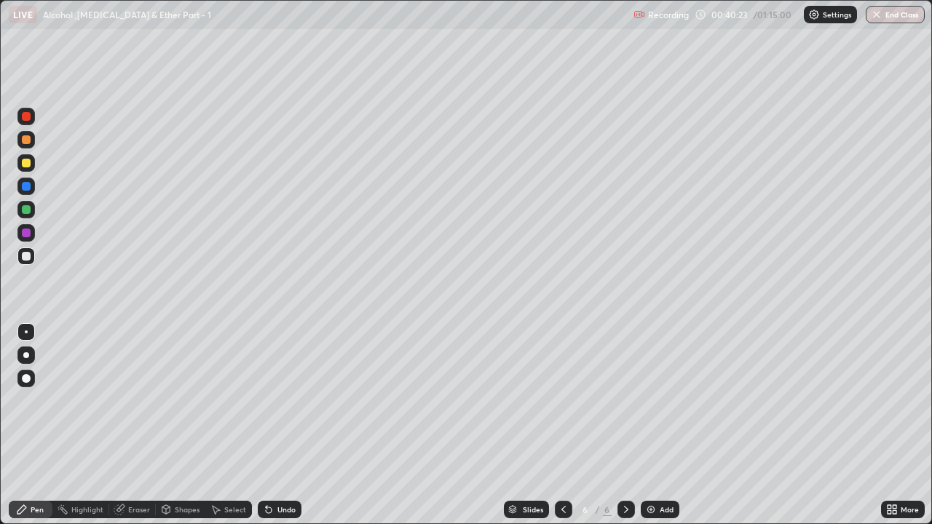
click at [26, 164] on div at bounding box center [26, 163] width 9 height 9
click at [280, 401] on div "Undo" at bounding box center [287, 509] width 18 height 7
click at [27, 256] on div at bounding box center [26, 256] width 9 height 9
click at [25, 138] on div at bounding box center [26, 139] width 9 height 9
click at [287, 401] on div "Undo" at bounding box center [287, 509] width 18 height 7
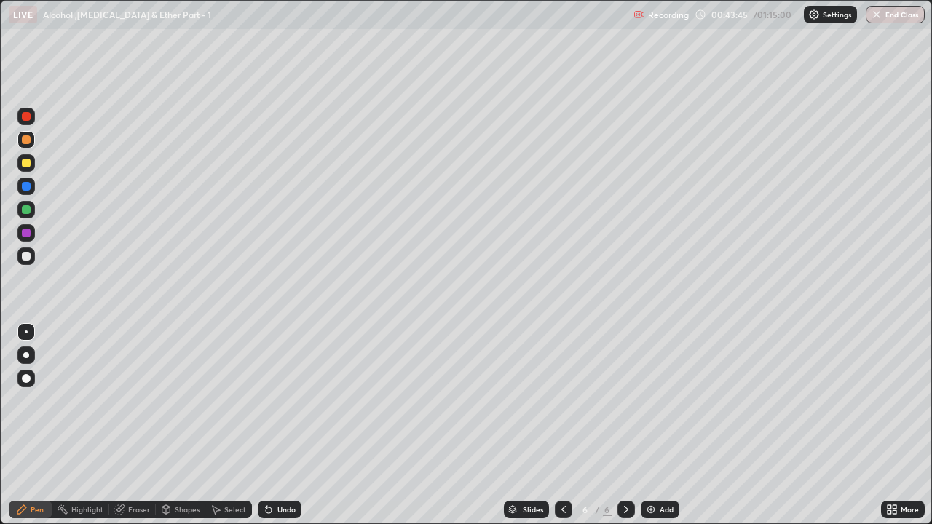
click at [287, 401] on div "Undo" at bounding box center [287, 509] width 18 height 7
click at [32, 259] on div at bounding box center [25, 256] width 17 height 17
click at [31, 168] on div at bounding box center [25, 162] width 17 height 17
click at [292, 401] on div "Undo" at bounding box center [287, 509] width 18 height 7
click at [31, 258] on div at bounding box center [25, 256] width 17 height 17
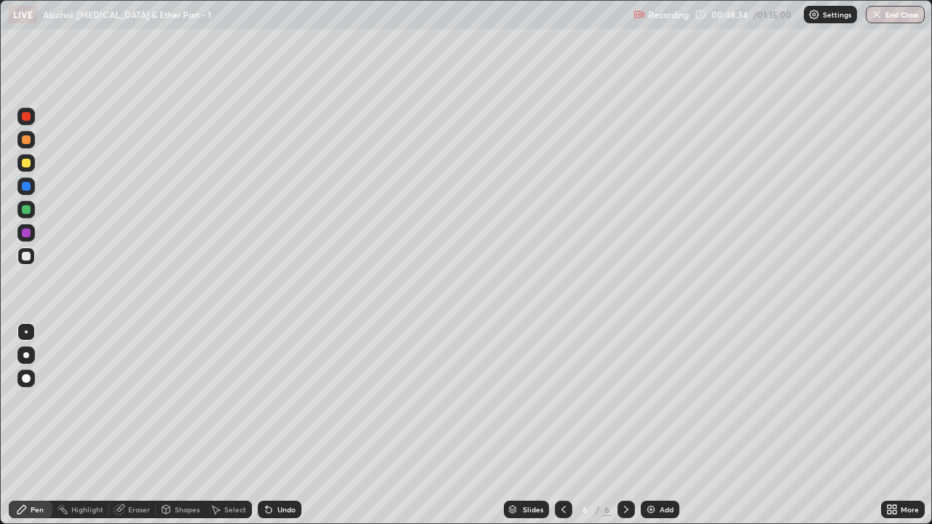
click at [649, 401] on img at bounding box center [651, 510] width 12 height 12
click at [33, 141] on div at bounding box center [25, 139] width 17 height 17
click at [28, 165] on div at bounding box center [26, 163] width 9 height 9
click at [28, 259] on div at bounding box center [26, 256] width 9 height 9
click at [30, 213] on div at bounding box center [25, 209] width 17 height 17
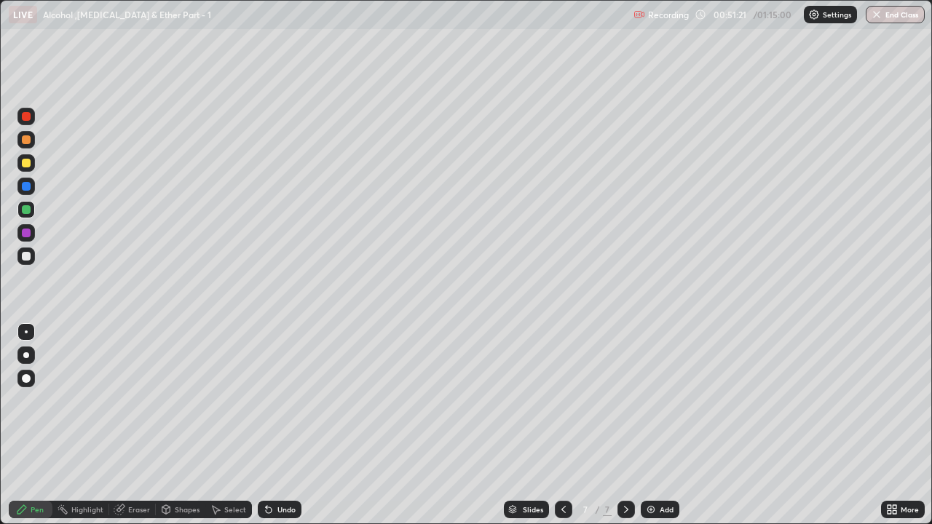
click at [31, 163] on div at bounding box center [25, 162] width 17 height 17
click at [266, 401] on icon at bounding box center [269, 511] width 6 height 6
click at [267, 401] on icon at bounding box center [269, 511] width 6 height 6
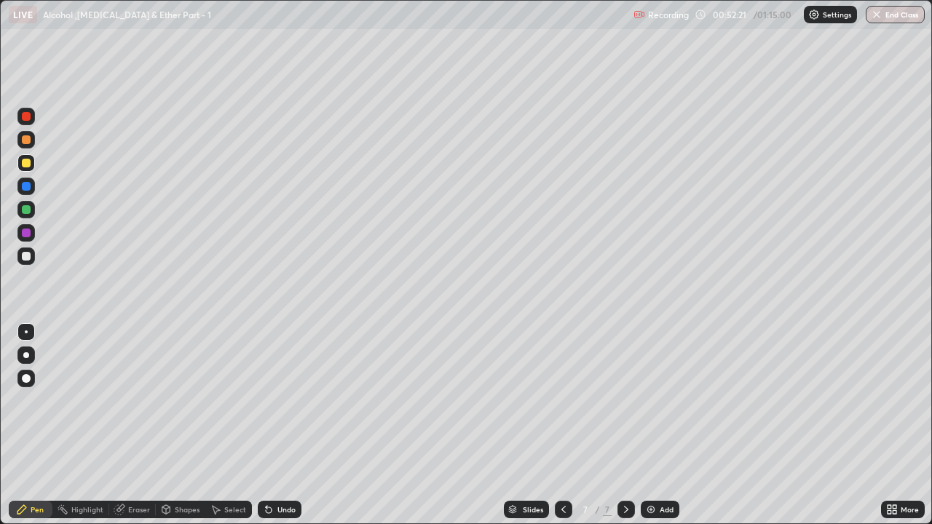
click at [267, 401] on icon at bounding box center [269, 511] width 6 height 6
click at [27, 256] on div at bounding box center [26, 256] width 9 height 9
click at [266, 401] on icon at bounding box center [269, 511] width 6 height 6
click at [267, 401] on icon at bounding box center [269, 511] width 6 height 6
click at [271, 401] on div "Undo" at bounding box center [280, 509] width 44 height 17
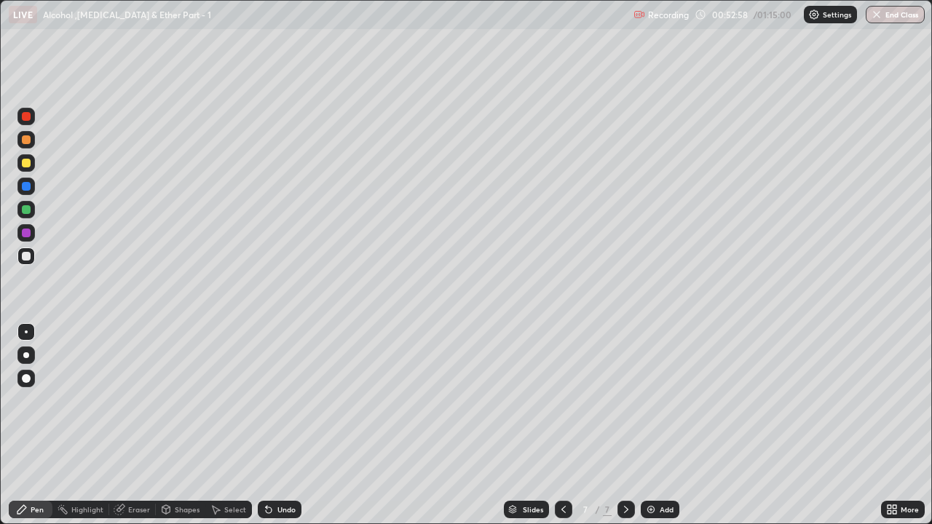
click at [270, 401] on icon at bounding box center [269, 510] width 12 height 12
click at [33, 168] on div at bounding box center [25, 162] width 17 height 17
click at [28, 143] on div at bounding box center [26, 139] width 9 height 9
click at [660, 401] on div "Add" at bounding box center [667, 509] width 14 height 7
click at [34, 259] on div at bounding box center [25, 256] width 17 height 17
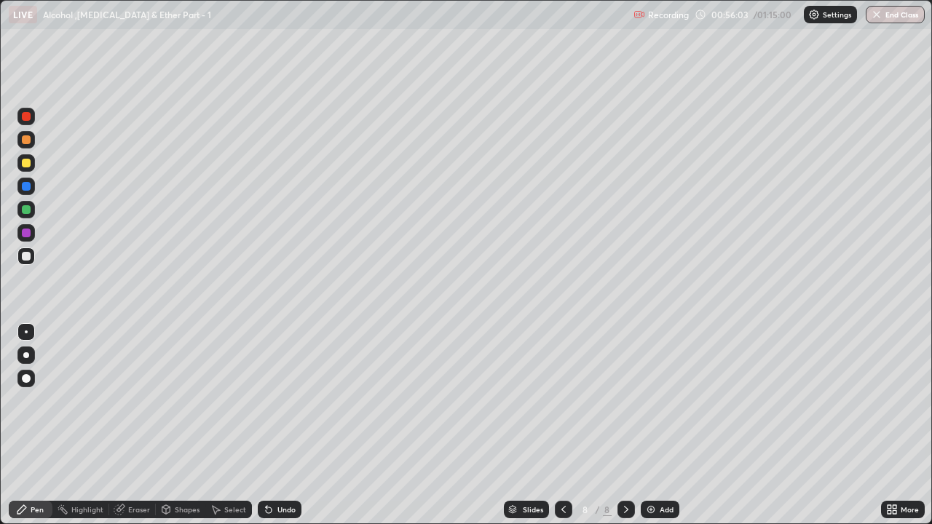
click at [27, 163] on div at bounding box center [26, 163] width 9 height 9
click at [26, 257] on div at bounding box center [26, 256] width 9 height 9
click at [282, 401] on div "Undo" at bounding box center [287, 509] width 18 height 7
click at [27, 163] on div at bounding box center [26, 163] width 9 height 9
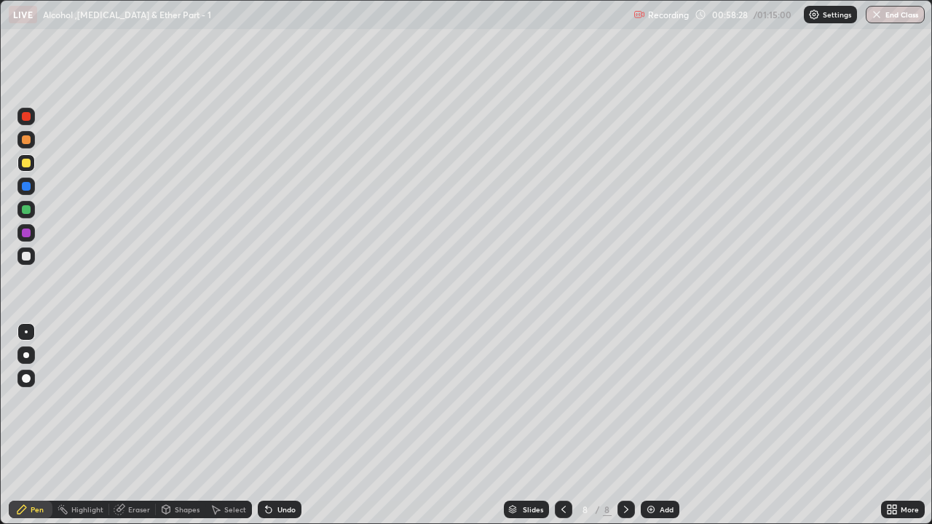
click at [27, 257] on div at bounding box center [26, 256] width 9 height 9
click at [26, 164] on div at bounding box center [26, 163] width 9 height 9
click at [29, 211] on div at bounding box center [26, 209] width 9 height 9
click at [29, 263] on div at bounding box center [25, 256] width 17 height 17
click at [31, 169] on div at bounding box center [25, 162] width 17 height 17
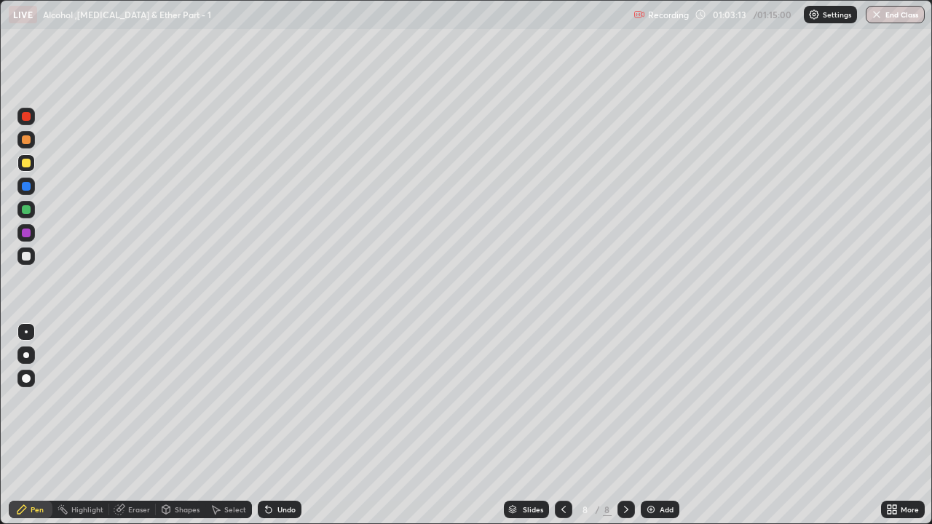
click at [131, 401] on div "Eraser" at bounding box center [139, 509] width 22 height 7
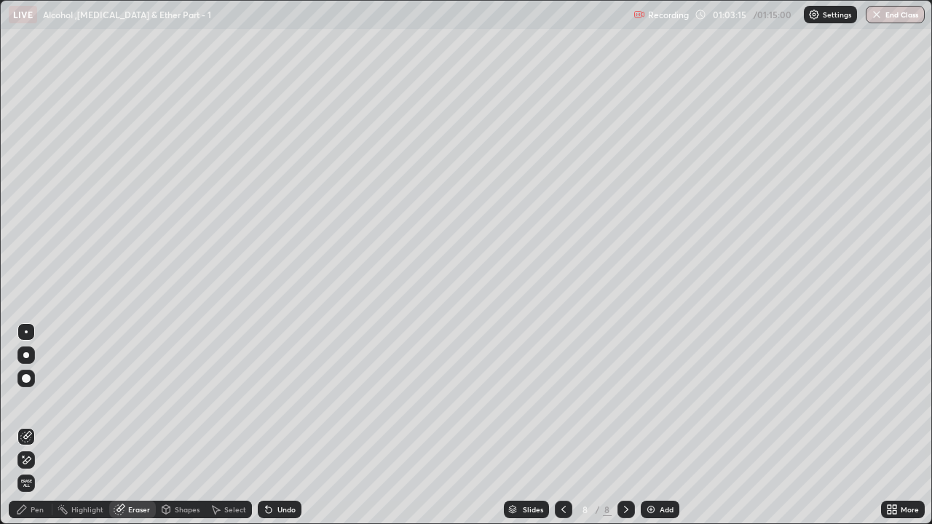
click at [46, 401] on div "Pen" at bounding box center [31, 509] width 44 height 17
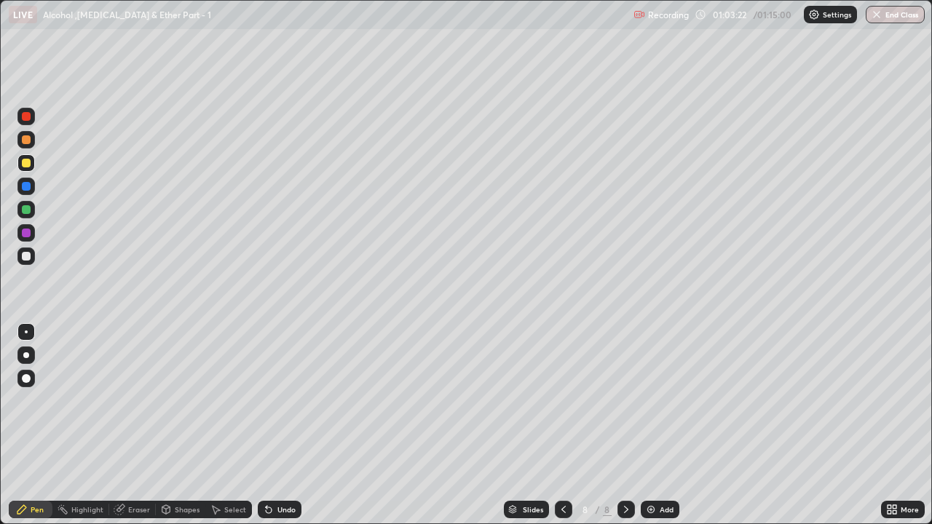
click at [136, 401] on div "Eraser" at bounding box center [139, 509] width 22 height 7
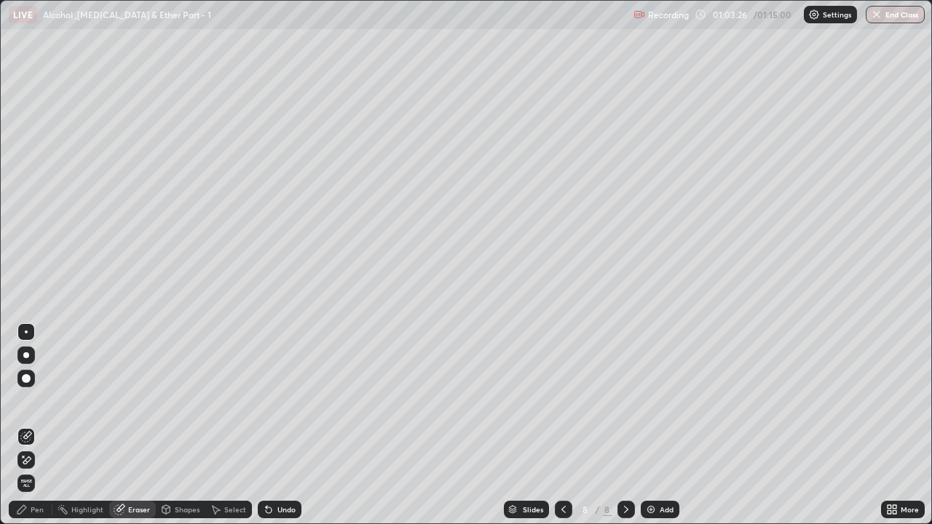
click at [31, 401] on div at bounding box center [25, 460] width 17 height 17
click at [37, 401] on div "Pen" at bounding box center [37, 509] width 13 height 7
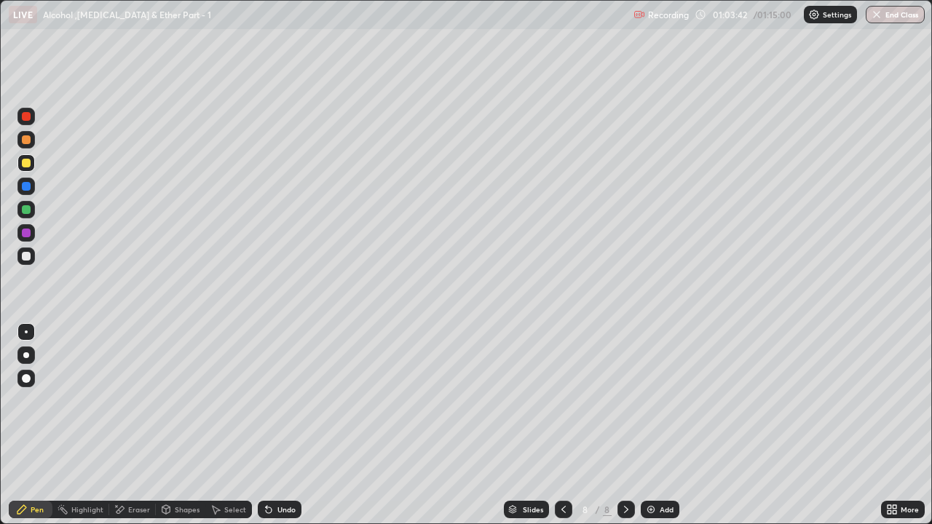
click at [284, 401] on div "Undo" at bounding box center [287, 509] width 18 height 7
click at [281, 401] on div "Undo" at bounding box center [287, 509] width 18 height 7
click at [28, 264] on div at bounding box center [25, 256] width 17 height 17
click at [26, 211] on div at bounding box center [26, 209] width 9 height 9
click at [274, 401] on div "Undo" at bounding box center [280, 509] width 44 height 17
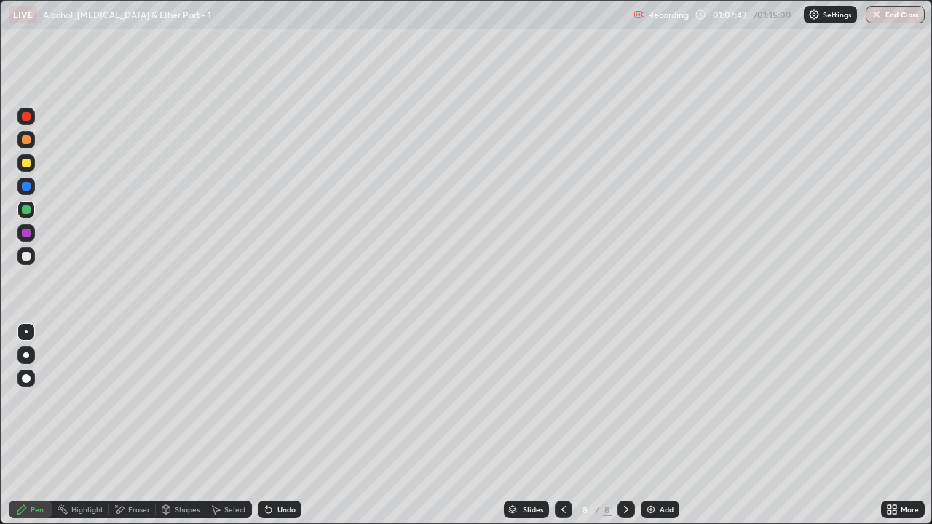
click at [274, 401] on div "Undo" at bounding box center [280, 509] width 44 height 17
click at [272, 401] on div "Undo" at bounding box center [280, 509] width 44 height 17
click at [267, 401] on icon at bounding box center [269, 511] width 6 height 6
click at [123, 401] on icon at bounding box center [120, 510] width 12 height 12
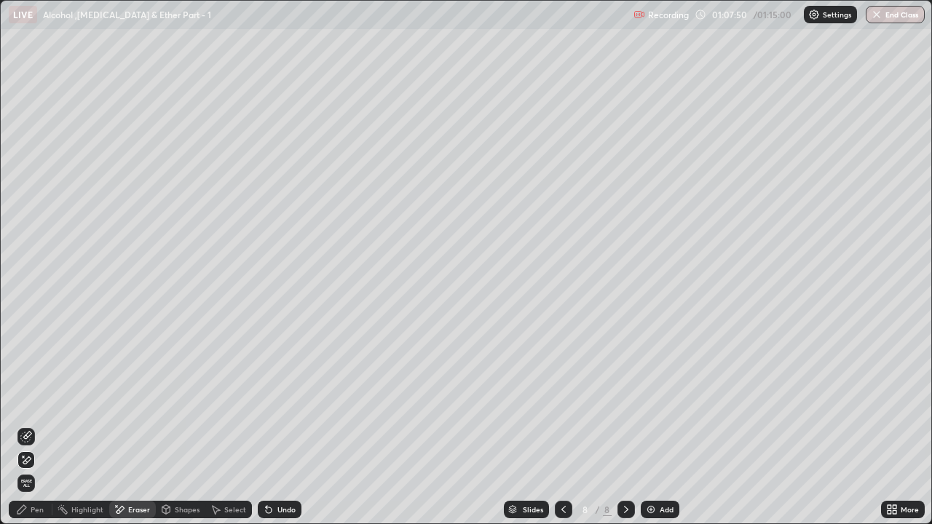
click at [30, 401] on div "Pen" at bounding box center [31, 509] width 44 height 17
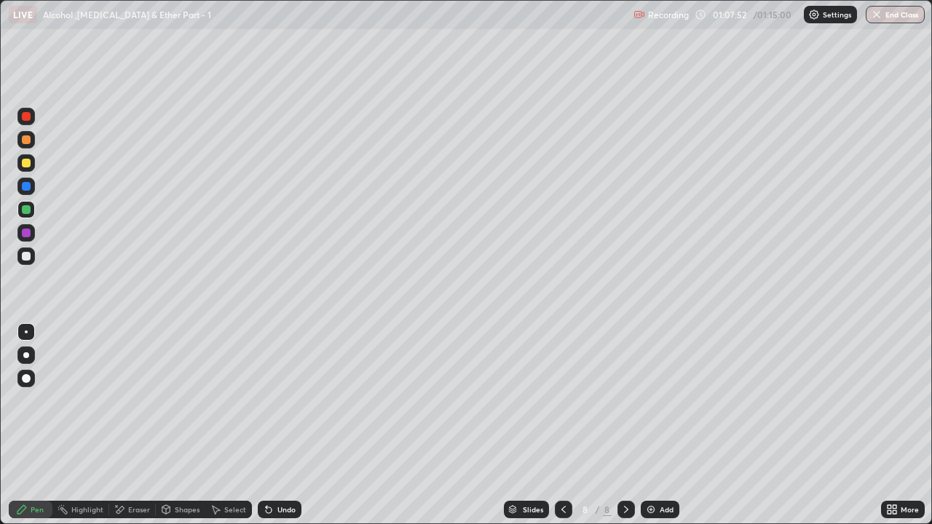
click at [126, 401] on div "Eraser" at bounding box center [132, 509] width 47 height 17
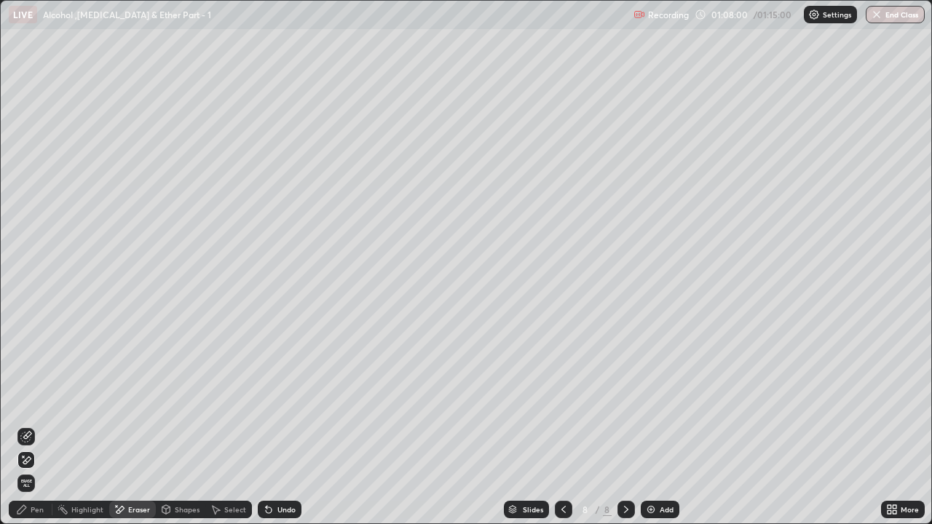
click at [32, 401] on div "Pen" at bounding box center [37, 509] width 13 height 7
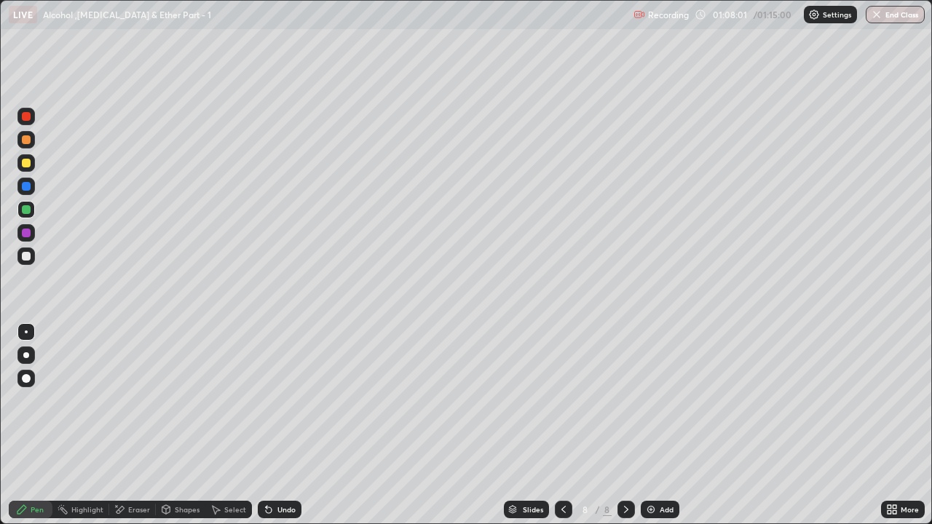
click at [30, 164] on div at bounding box center [26, 163] width 9 height 9
click at [28, 256] on div at bounding box center [26, 256] width 9 height 9
click at [33, 168] on div at bounding box center [25, 162] width 17 height 17
click at [289, 401] on div "Undo" at bounding box center [287, 509] width 18 height 7
click at [290, 401] on div "Undo" at bounding box center [287, 509] width 18 height 7
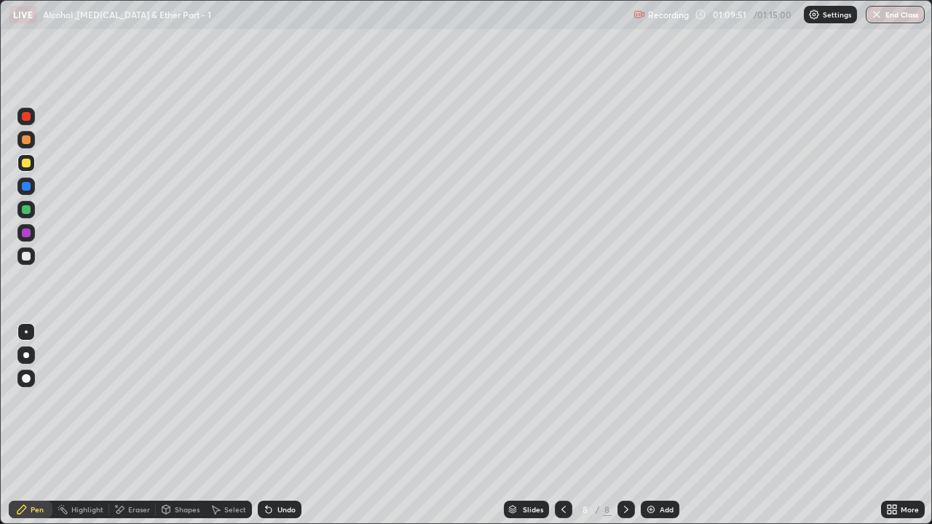
click at [290, 401] on div "Undo" at bounding box center [287, 509] width 18 height 7
click at [292, 401] on div "Undo" at bounding box center [280, 509] width 44 height 17
click at [292, 401] on div "Undo" at bounding box center [287, 509] width 18 height 7
click at [650, 401] on img at bounding box center [651, 510] width 12 height 12
click at [267, 401] on icon at bounding box center [269, 511] width 6 height 6
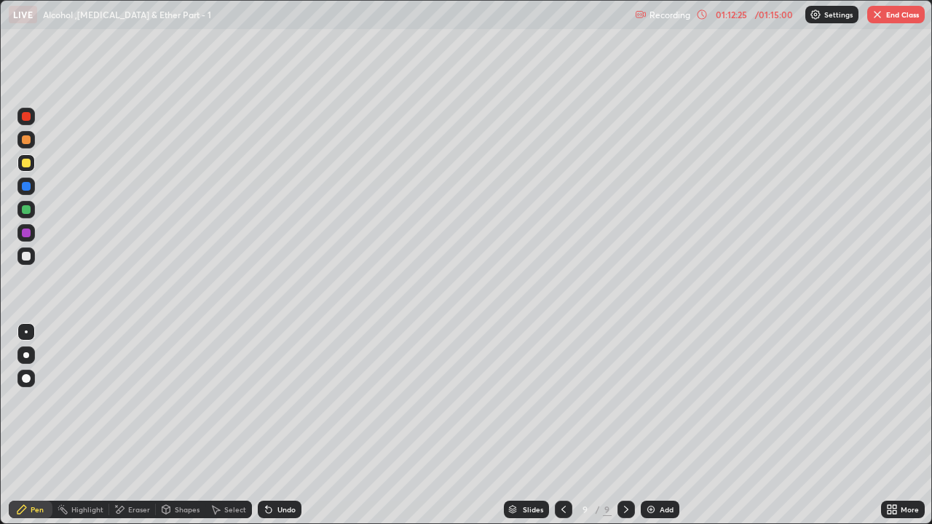
click at [266, 401] on icon at bounding box center [269, 511] width 6 height 6
click at [28, 256] on div at bounding box center [26, 256] width 9 height 9
click at [28, 165] on div at bounding box center [26, 163] width 9 height 9
click at [24, 146] on div at bounding box center [25, 139] width 17 height 17
click at [290, 401] on div "Undo" at bounding box center [280, 509] width 44 height 17
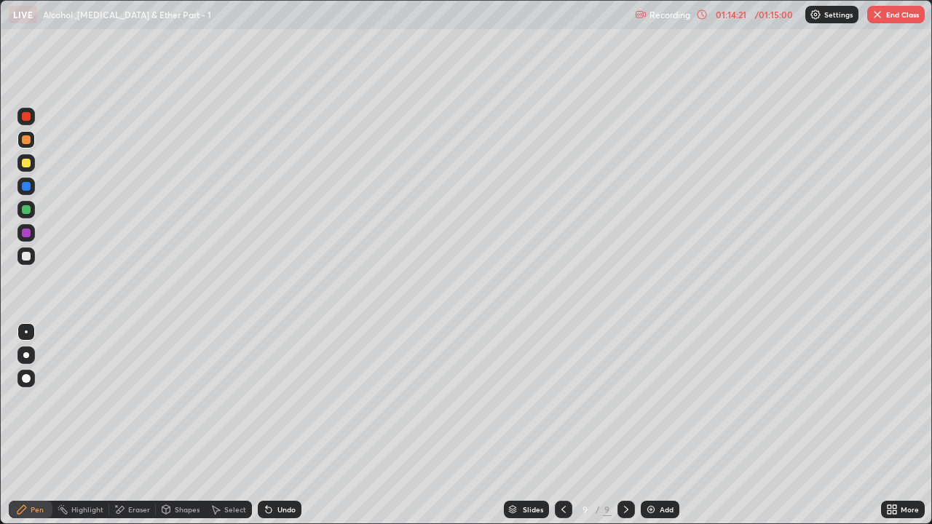
click at [287, 401] on div "Undo" at bounding box center [287, 509] width 18 height 7
click at [286, 401] on div "Undo" at bounding box center [280, 509] width 44 height 17
click at [27, 259] on div at bounding box center [26, 256] width 9 height 9
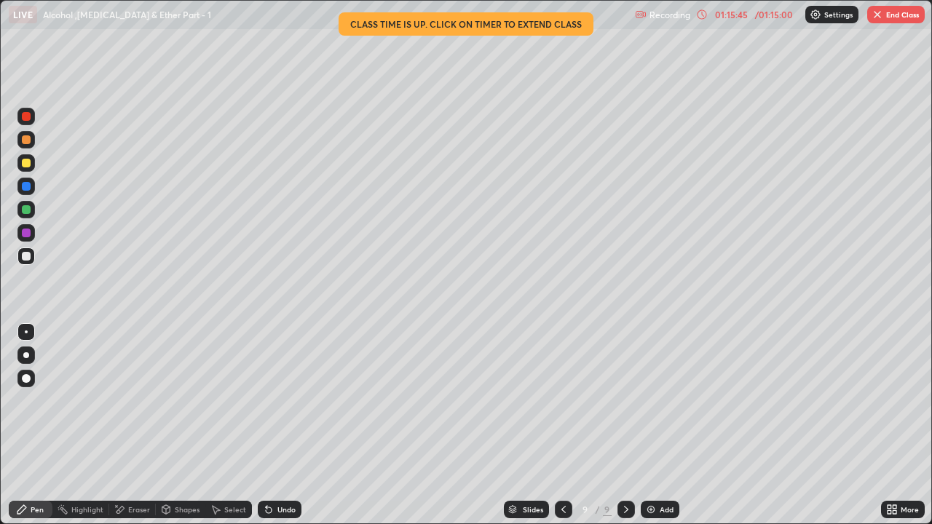
click at [288, 401] on div "Undo" at bounding box center [287, 509] width 18 height 7
click at [150, 401] on div "Eraser" at bounding box center [132, 509] width 47 height 17
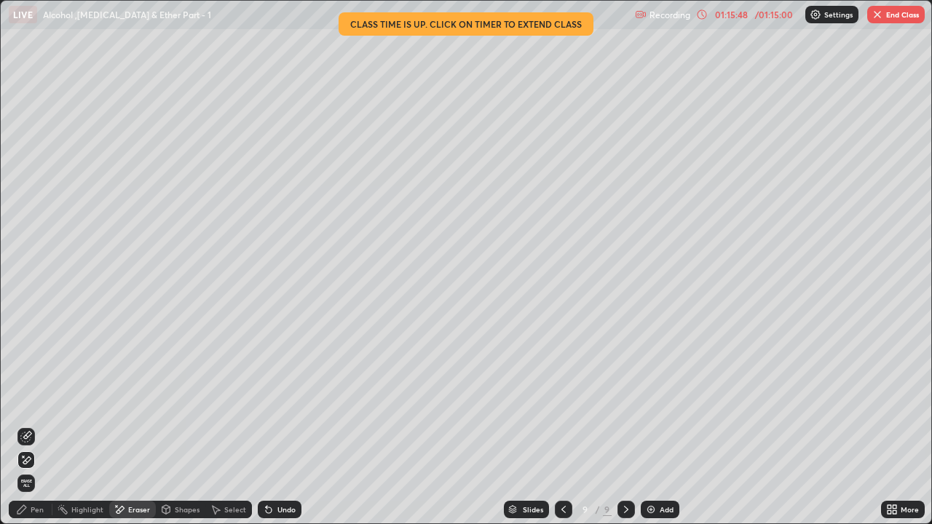
click at [44, 401] on div "Pen" at bounding box center [31, 509] width 44 height 17
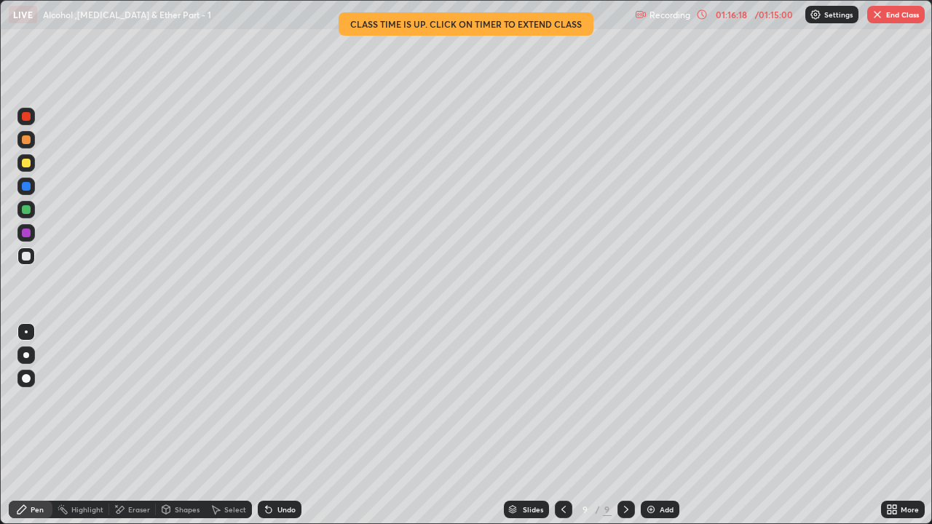
click at [28, 162] on div at bounding box center [26, 163] width 9 height 9
click at [562, 401] on icon at bounding box center [564, 509] width 4 height 7
click at [562, 401] on icon at bounding box center [564, 510] width 12 height 12
click at [627, 401] on icon at bounding box center [627, 510] width 12 height 12
click at [895, 18] on button "End Class" at bounding box center [896, 14] width 58 height 17
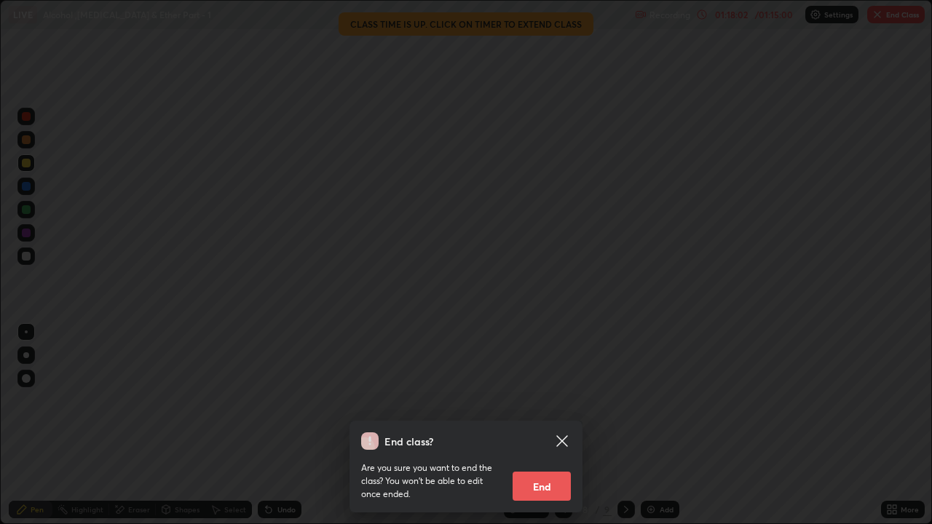
click at [538, 401] on button "End" at bounding box center [542, 486] width 58 height 29
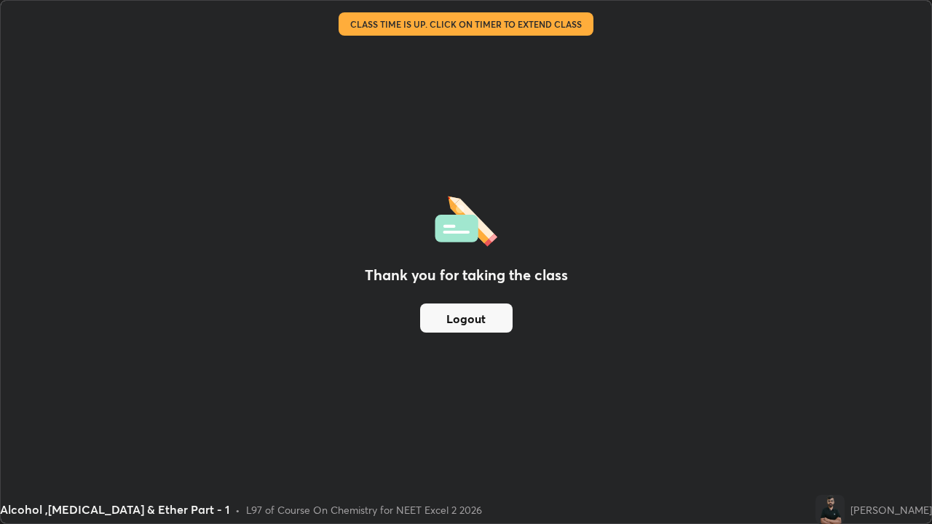
click at [479, 312] on button "Logout" at bounding box center [466, 318] width 93 height 29
